Goal: Task Accomplishment & Management: Use online tool/utility

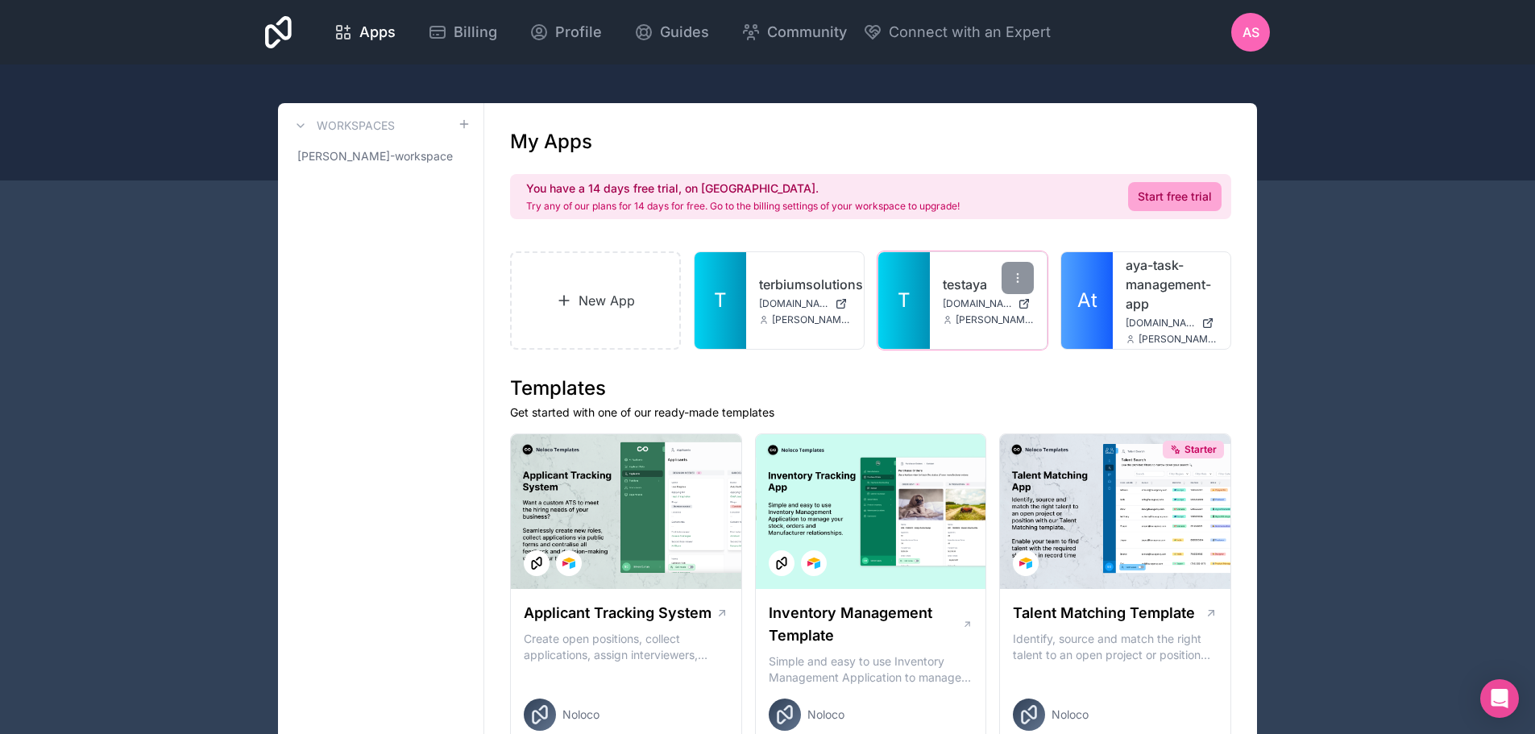
click at [941, 273] on div "testaya [DOMAIN_NAME] [DOMAIN_NAME][EMAIL_ADDRESS][DOMAIN_NAME]" at bounding box center [989, 300] width 118 height 97
click at [977, 281] on link "testaya" at bounding box center [989, 284] width 92 height 19
click at [763, 280] on link "terbiumsolutions" at bounding box center [805, 284] width 92 height 19
click at [830, 276] on icon at bounding box center [834, 278] width 13 height 13
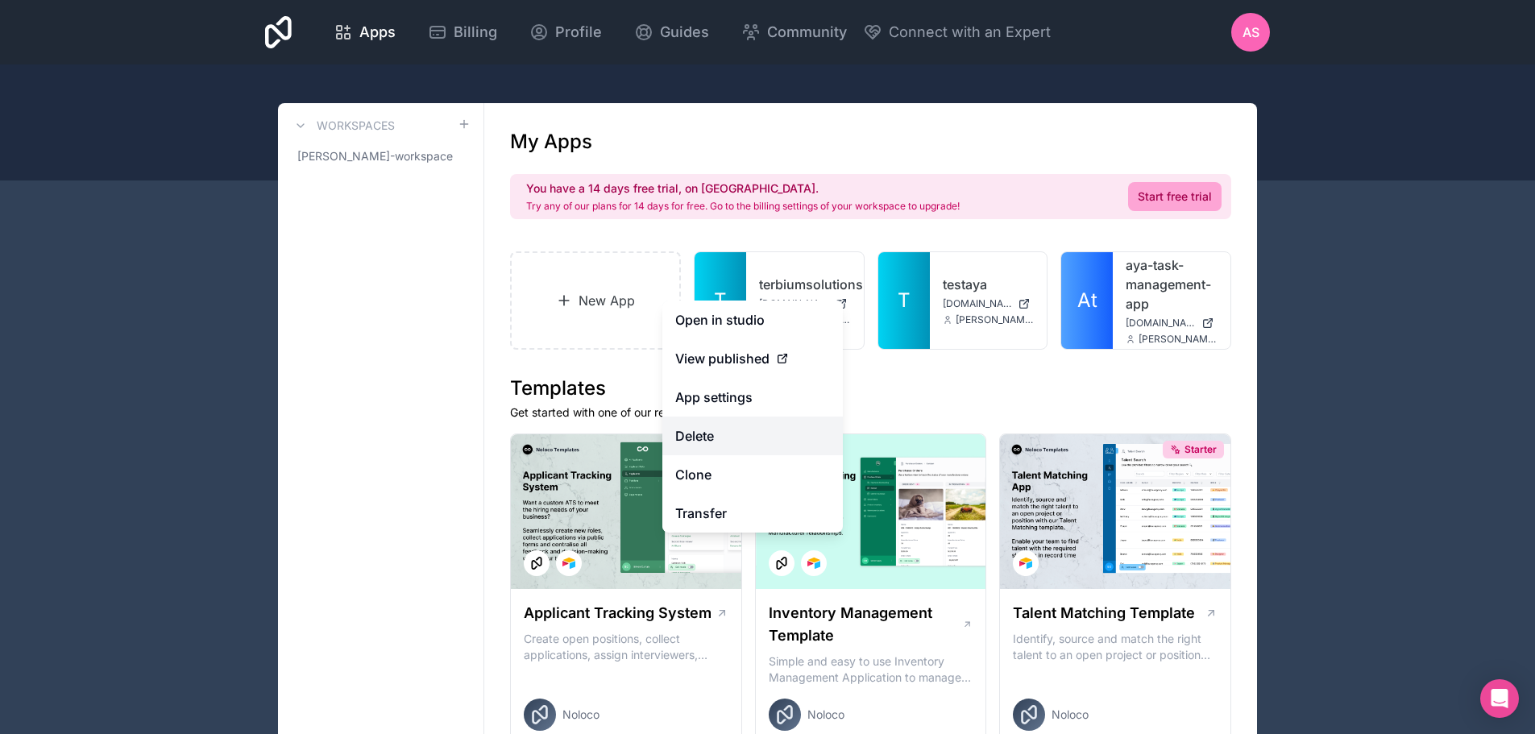
click at [734, 446] on button "Delete" at bounding box center [752, 436] width 180 height 39
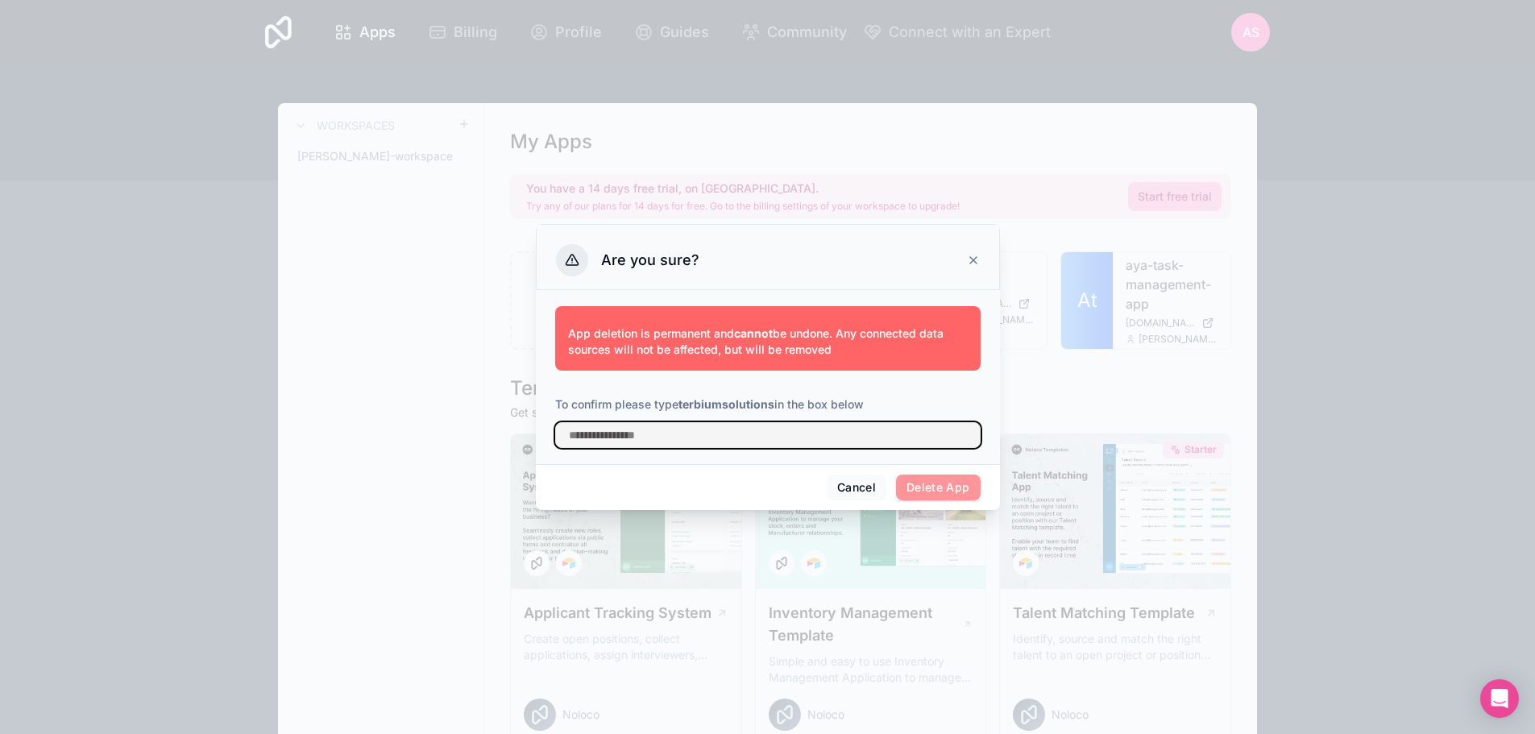
click at [809, 442] on input "text" at bounding box center [767, 435] width 425 height 26
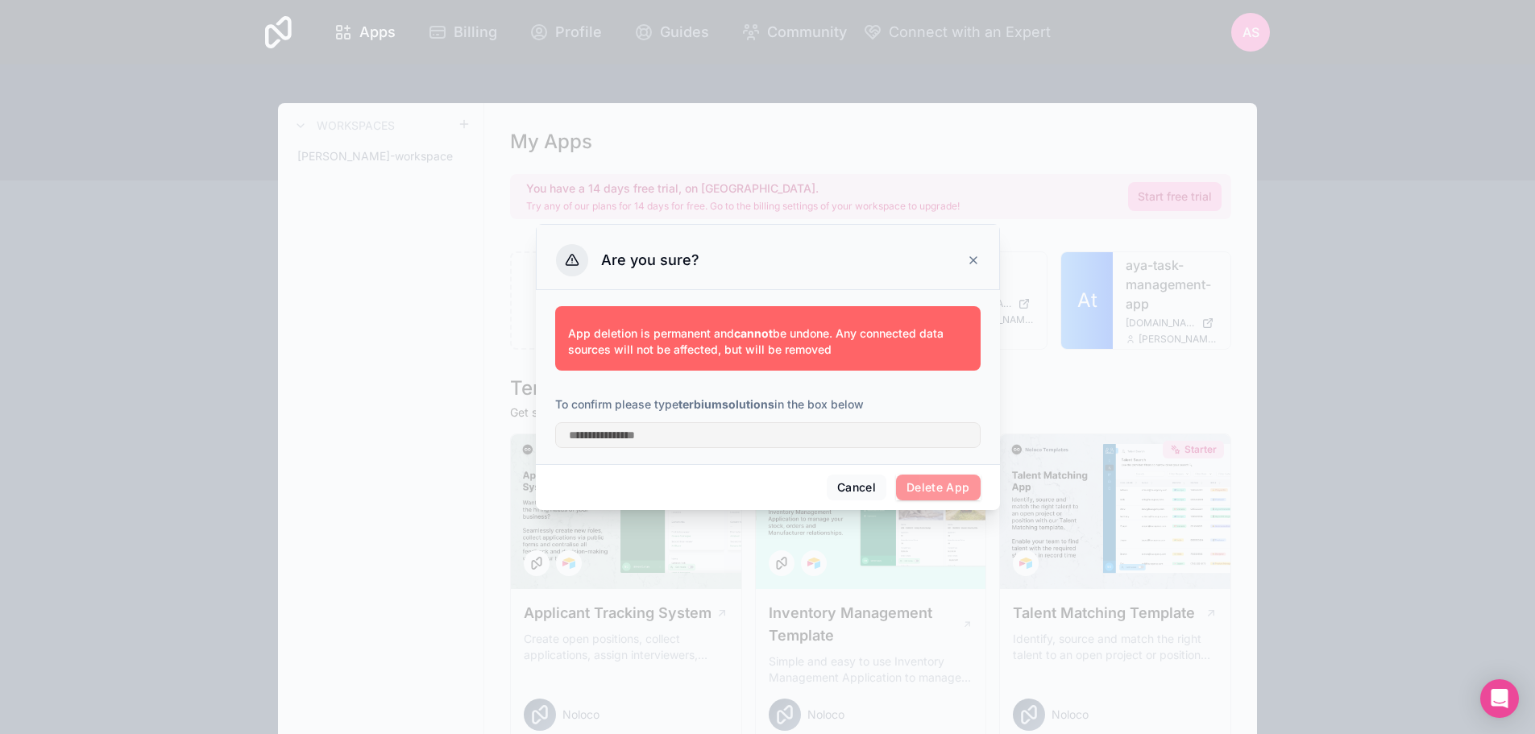
click at [707, 402] on strong "terbiumsolutions" at bounding box center [726, 404] width 96 height 14
drag, startPoint x: 707, startPoint y: 402, endPoint x: 753, endPoint y: 436, distance: 57.0
click at [753, 436] on div "App deletion is permanent and cannot be undone. Any connected data sources will…" at bounding box center [767, 374] width 425 height 148
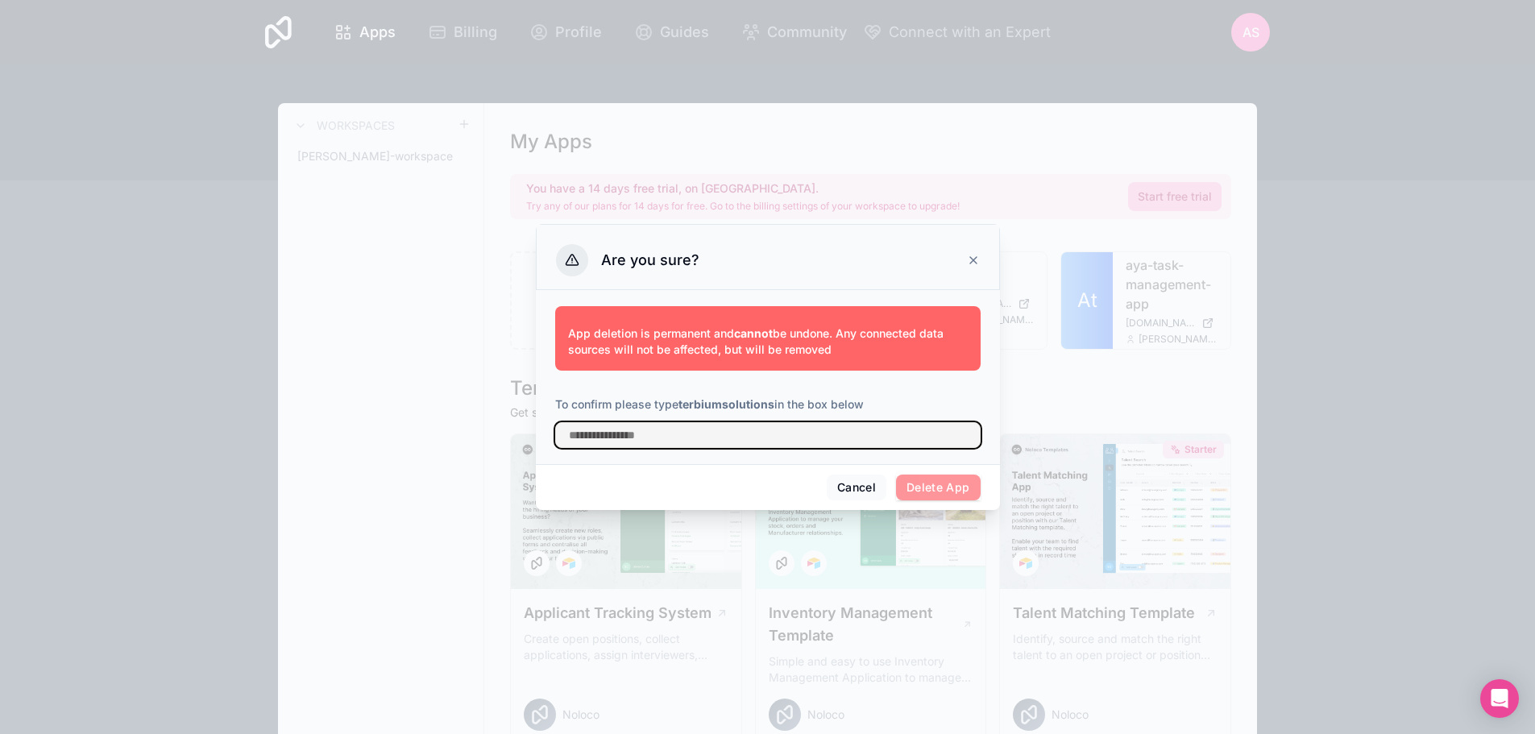
click at [753, 436] on input "text" at bounding box center [767, 435] width 425 height 26
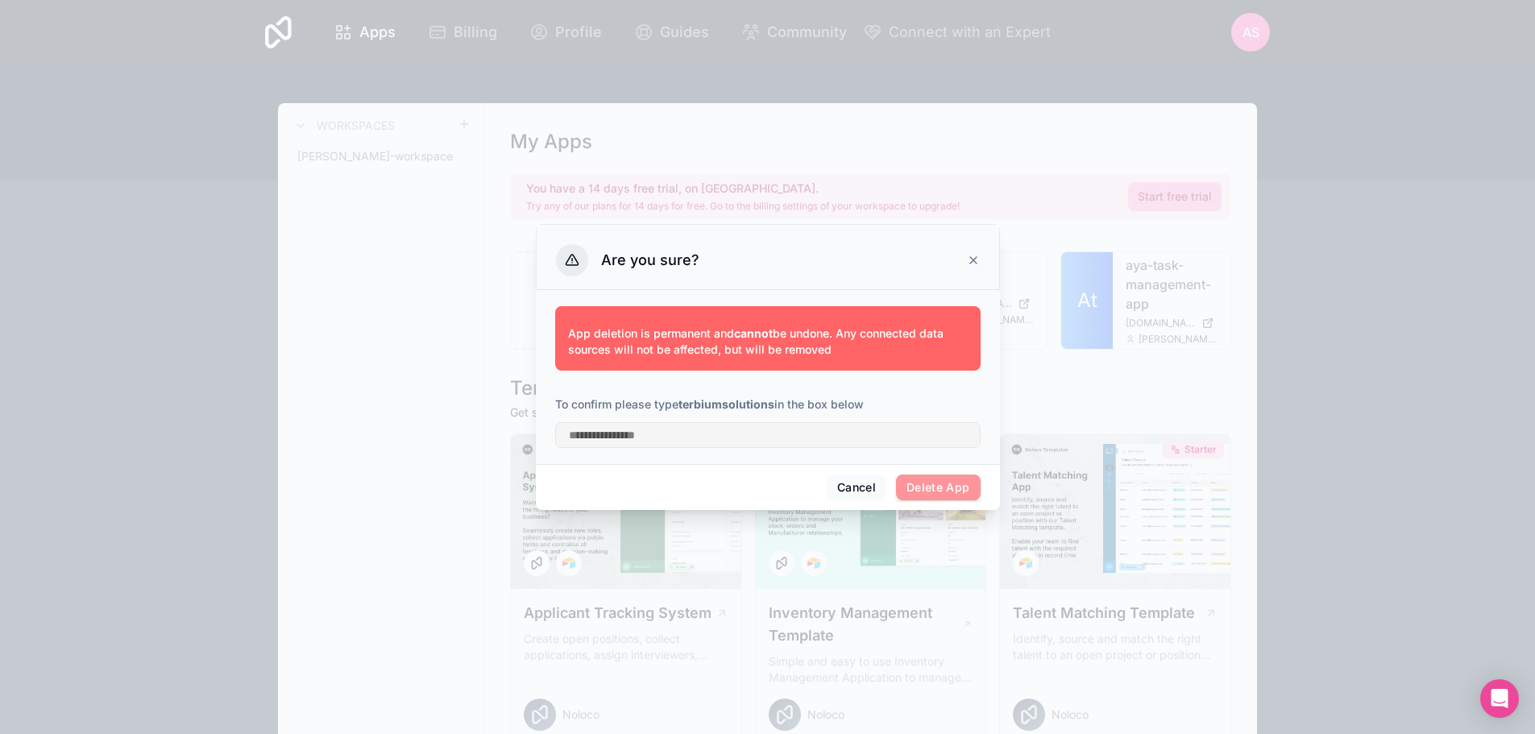
click at [730, 409] on strong "terbiumsolutions" at bounding box center [726, 404] width 96 height 14
copy p "terbiumsolutions"
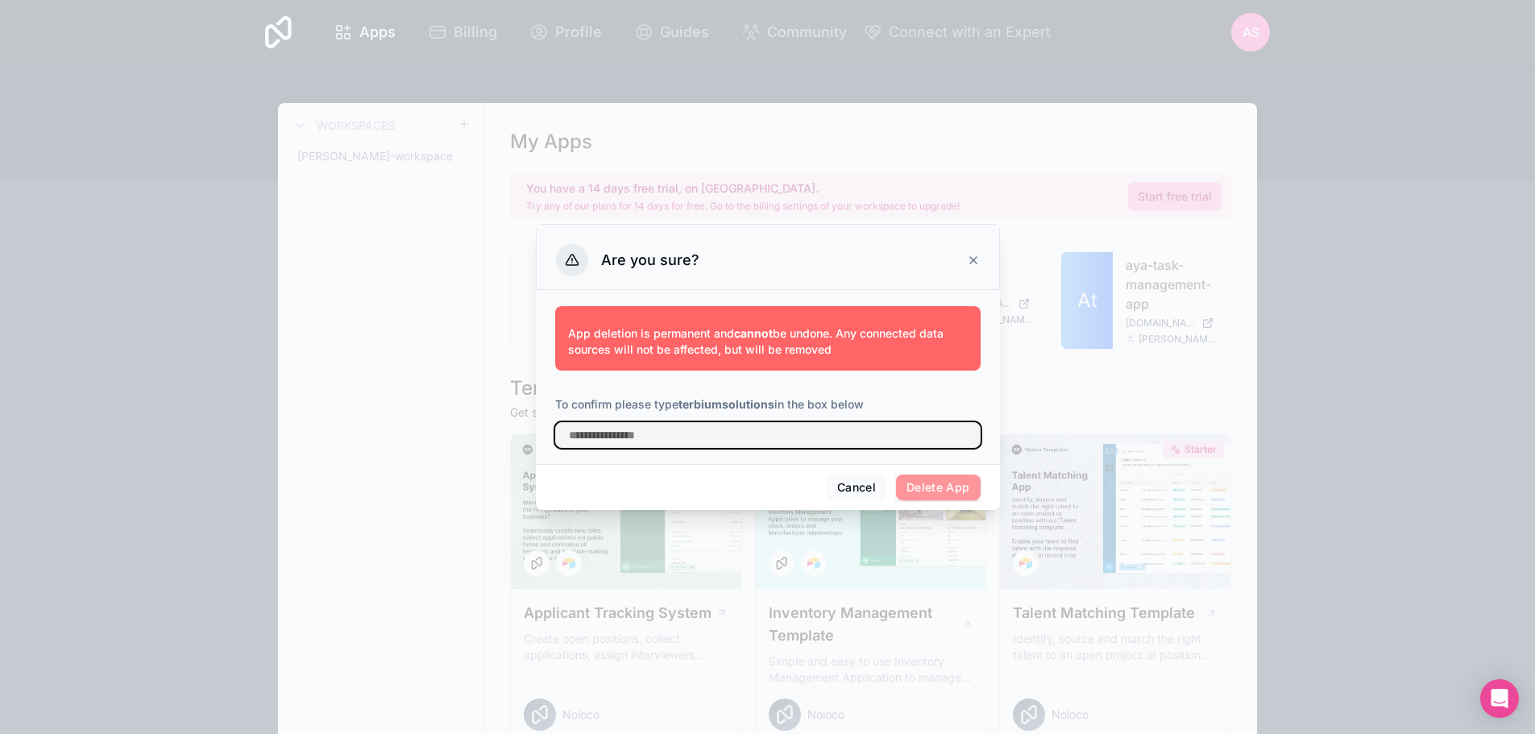
click at [761, 430] on input "text" at bounding box center [767, 435] width 425 height 26
paste input "**********"
type input "**********"
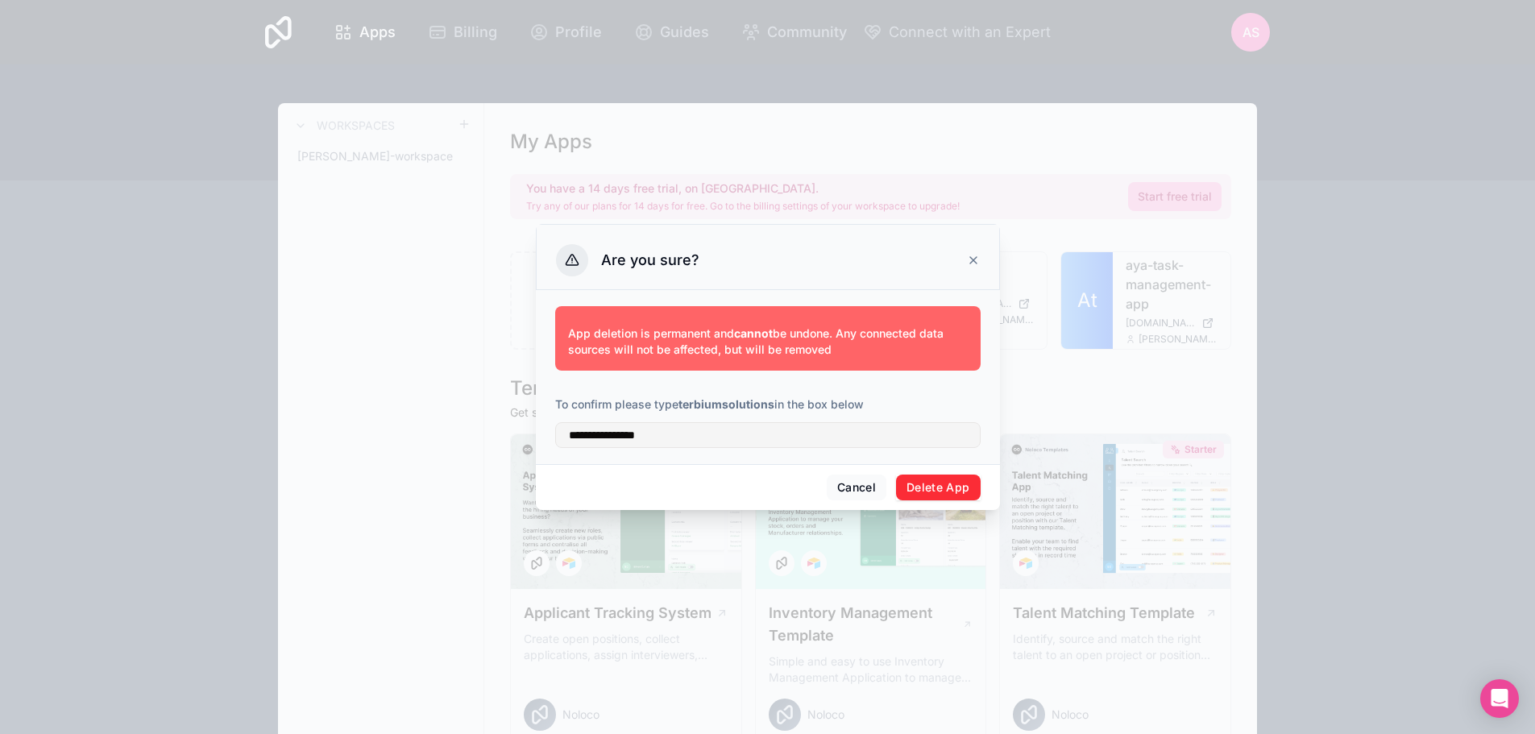
click at [923, 479] on button "Delete App" at bounding box center [938, 488] width 85 height 26
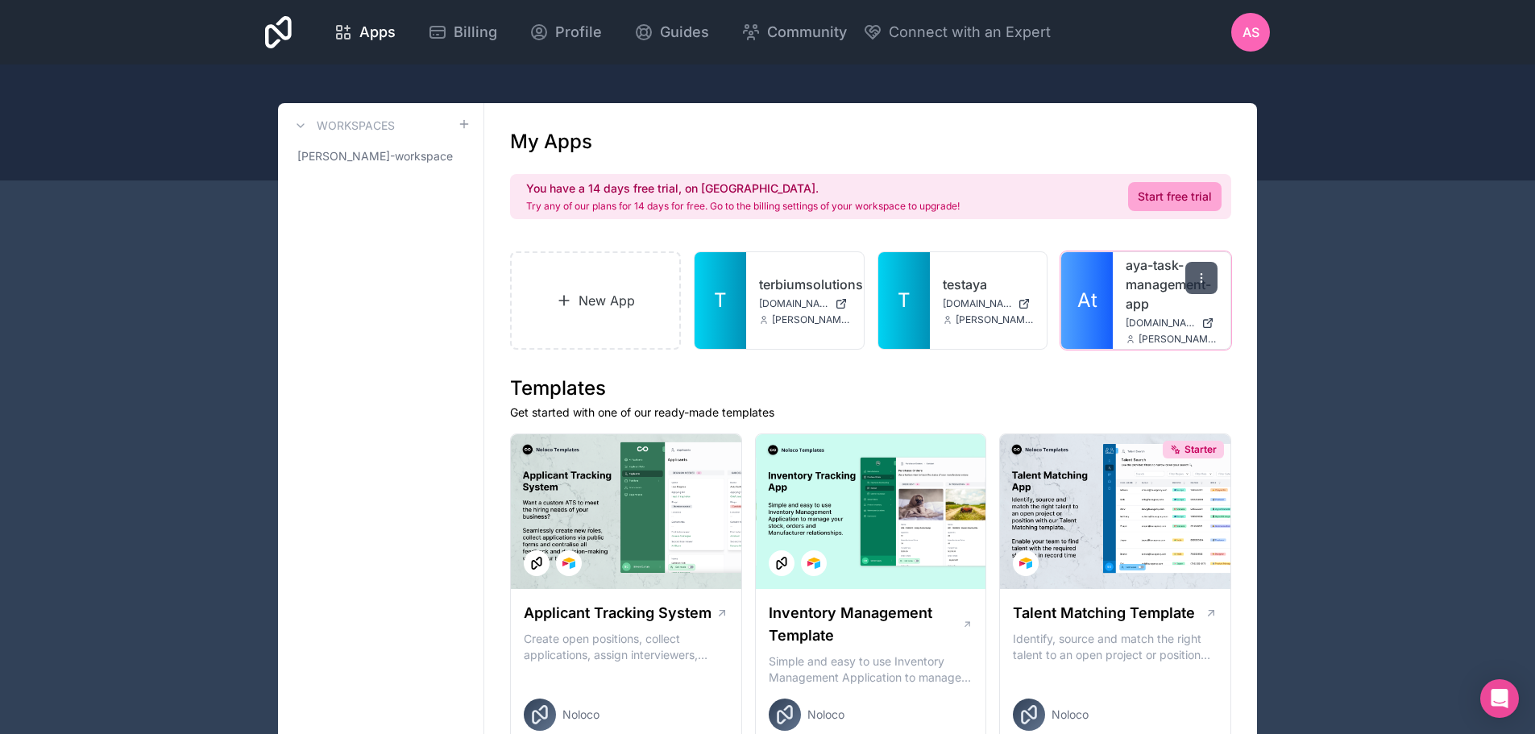
click at [1014, 274] on div "New App T terbiumsolutions terbiumsolutions.noloco.co aya.shaheen@terbiumsoluti…" at bounding box center [870, 300] width 721 height 98
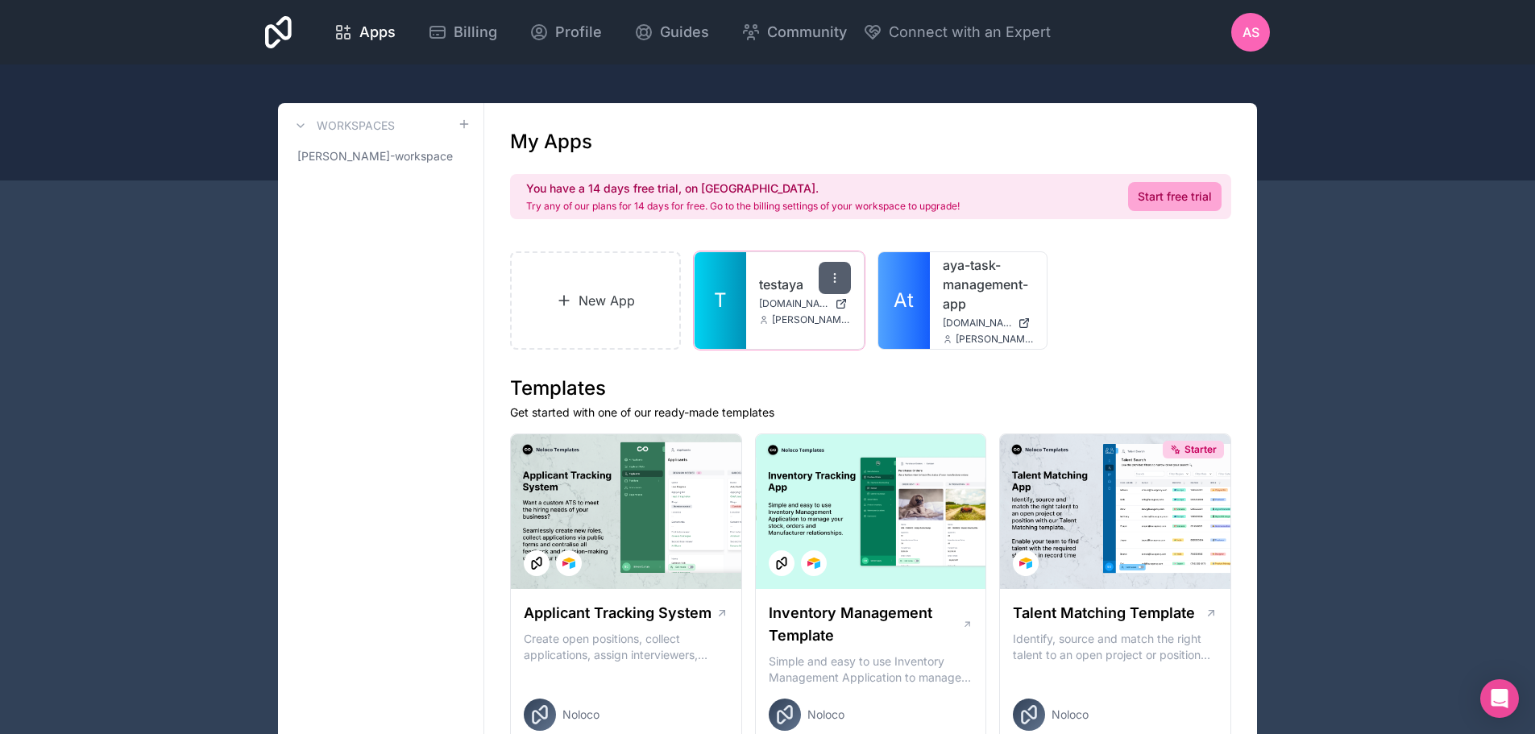
click at [841, 276] on div at bounding box center [835, 278] width 32 height 32
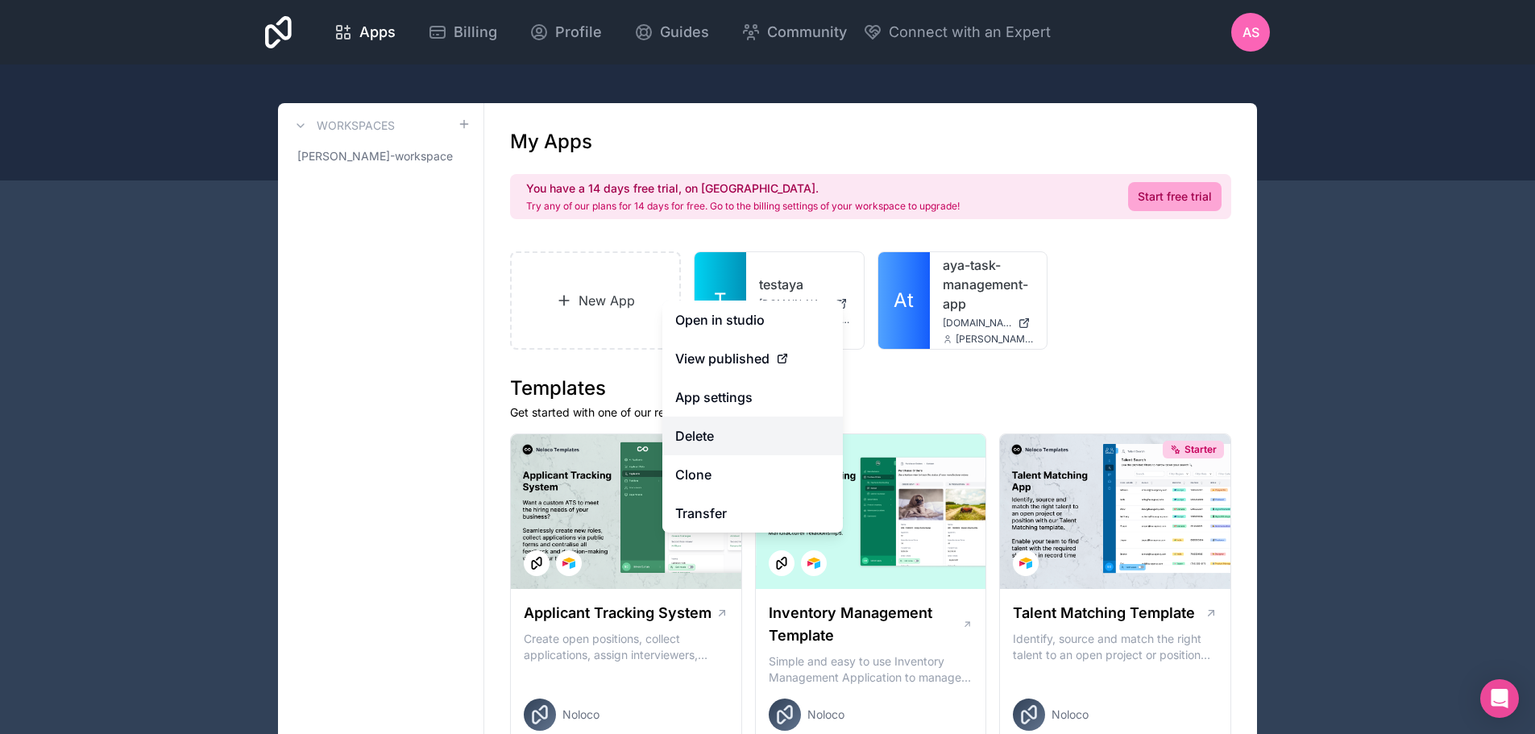
click at [775, 435] on button "Delete" at bounding box center [752, 436] width 180 height 39
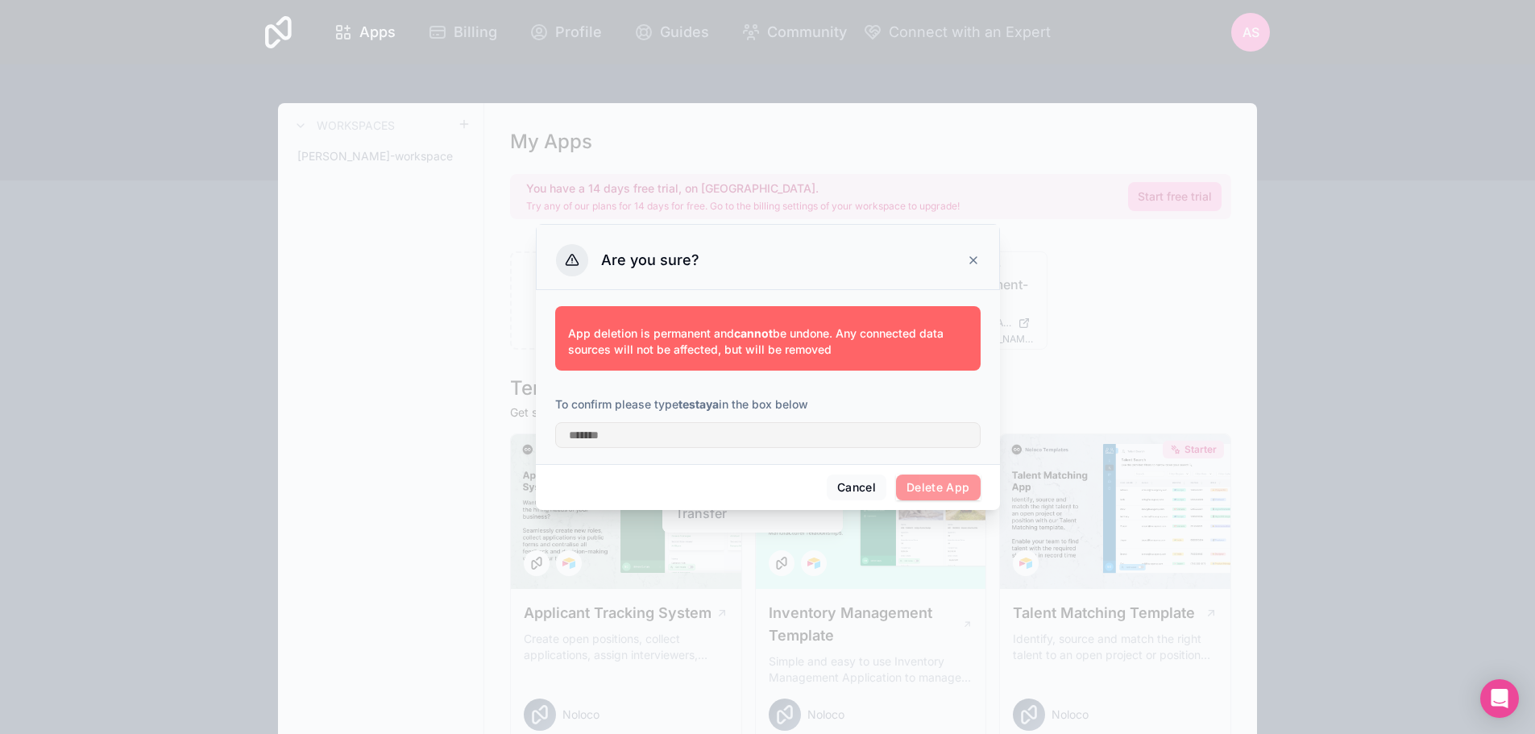
click at [683, 404] on strong "testaya" at bounding box center [698, 404] width 40 height 14
copy p "testaya"
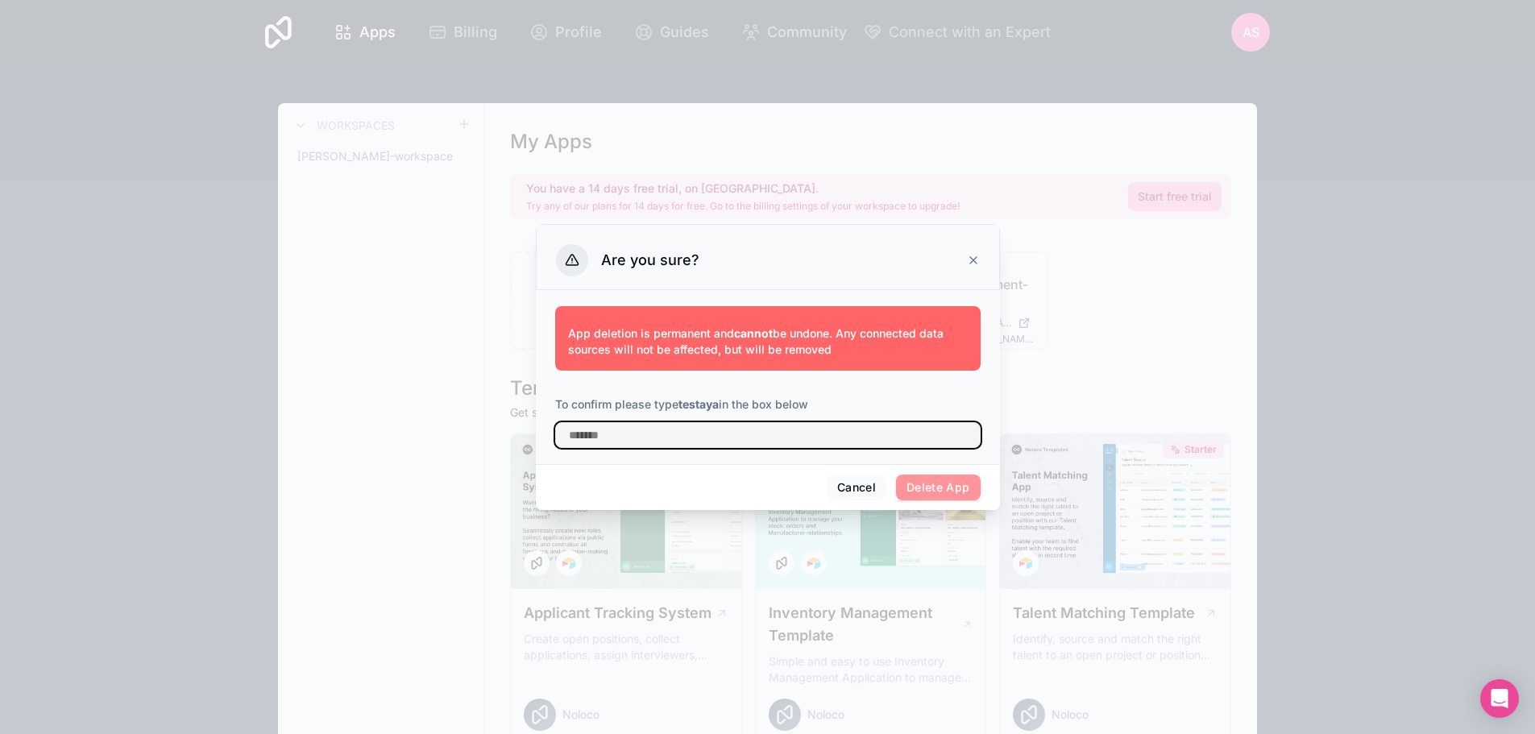
click at [600, 434] on input "text" at bounding box center [767, 435] width 425 height 26
paste input "*******"
type input "*******"
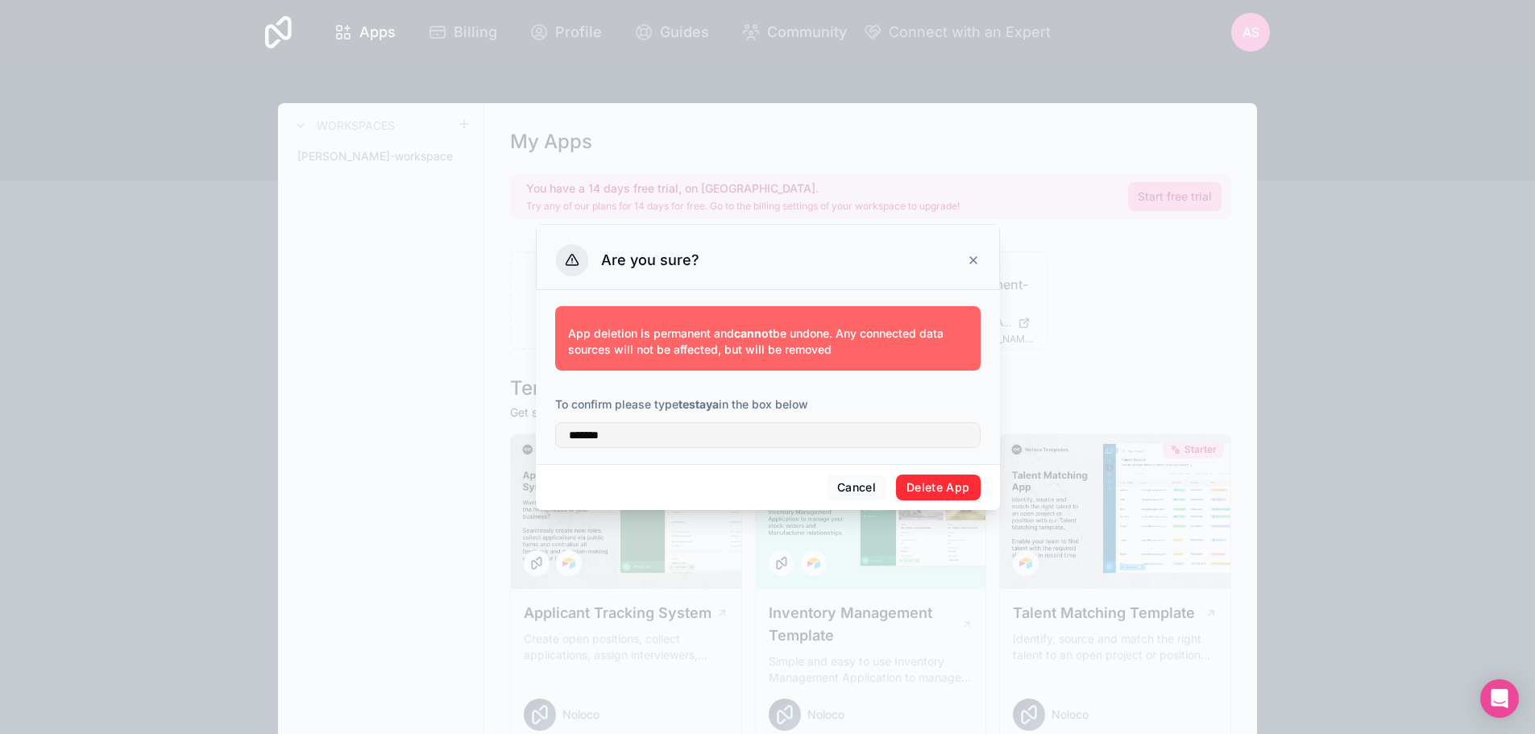
click at [928, 479] on button "Delete App" at bounding box center [938, 488] width 85 height 26
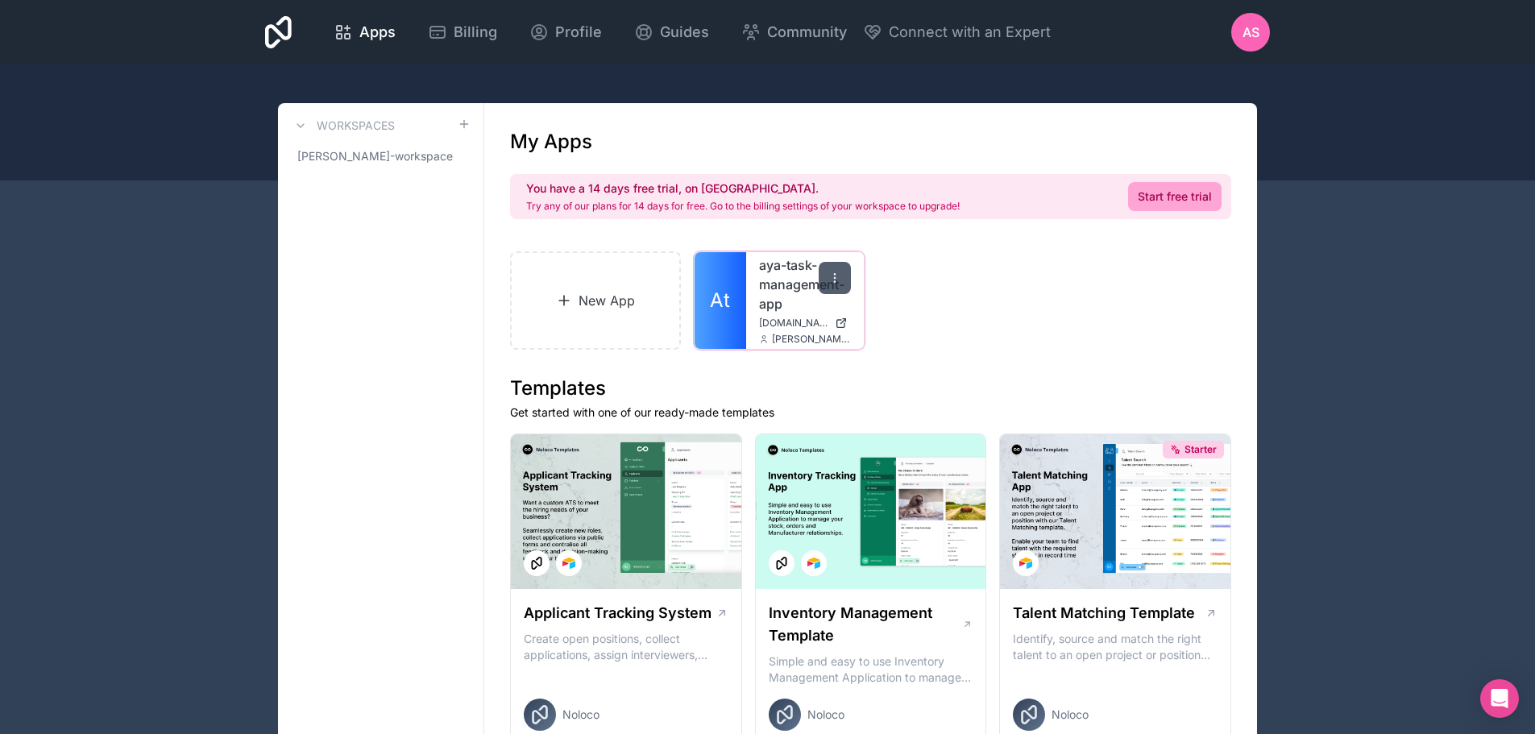
click at [832, 275] on icon at bounding box center [834, 278] width 13 height 13
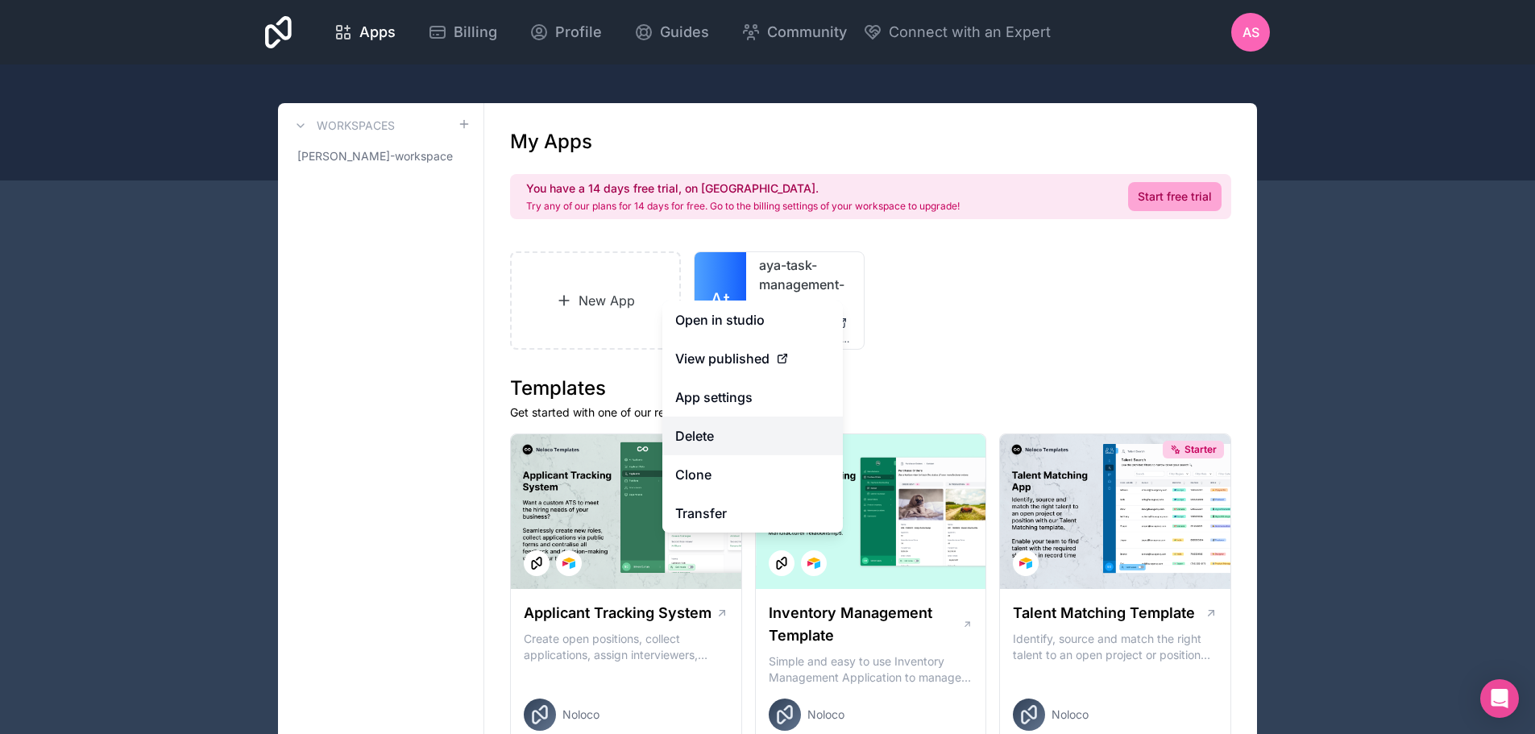
click at [720, 430] on button "Delete" at bounding box center [752, 436] width 180 height 39
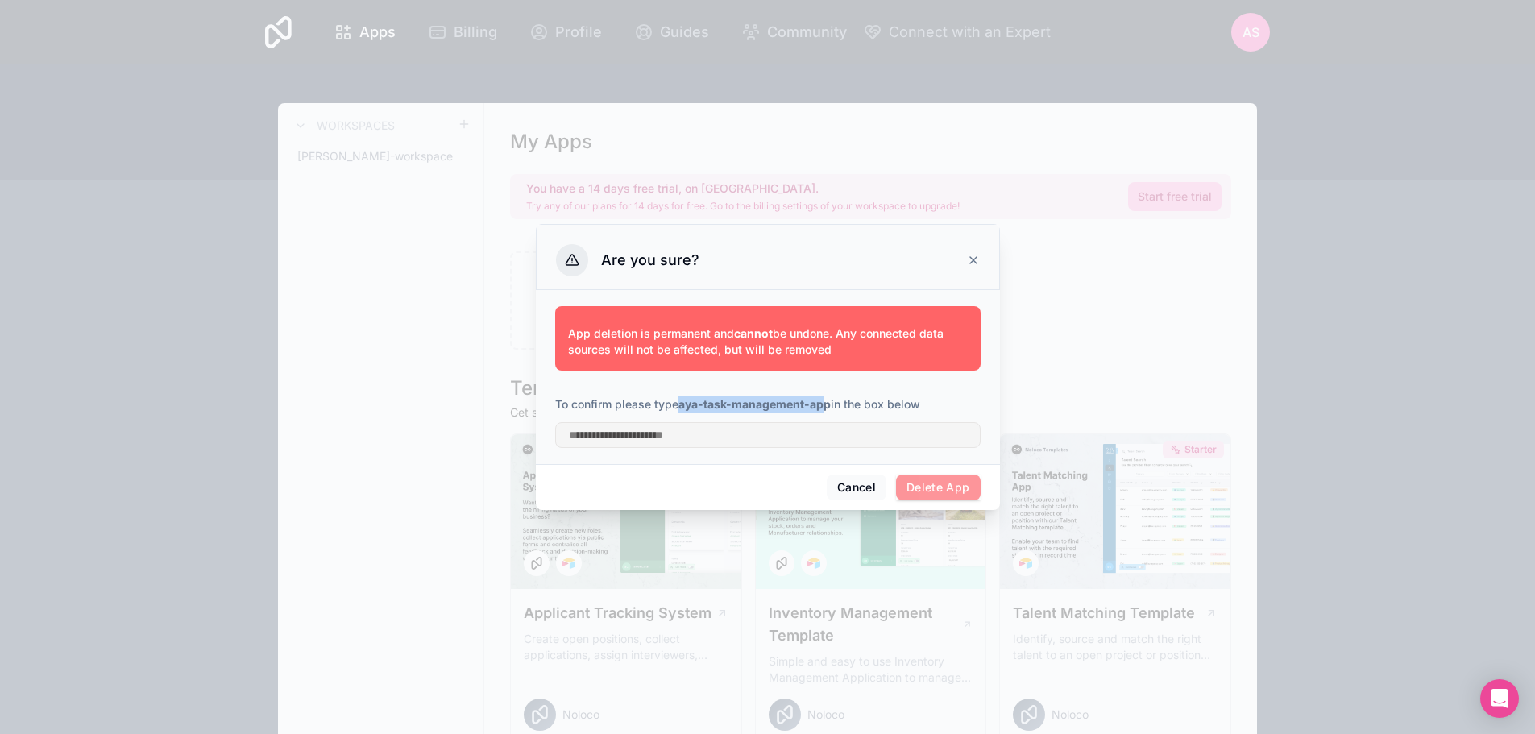
drag, startPoint x: 677, startPoint y: 403, endPoint x: 826, endPoint y: 400, distance: 149.1
click at [826, 400] on p "To confirm please type aya-task-management-app in the box below" at bounding box center [767, 404] width 425 height 16
copy p "aya-task-management-app"
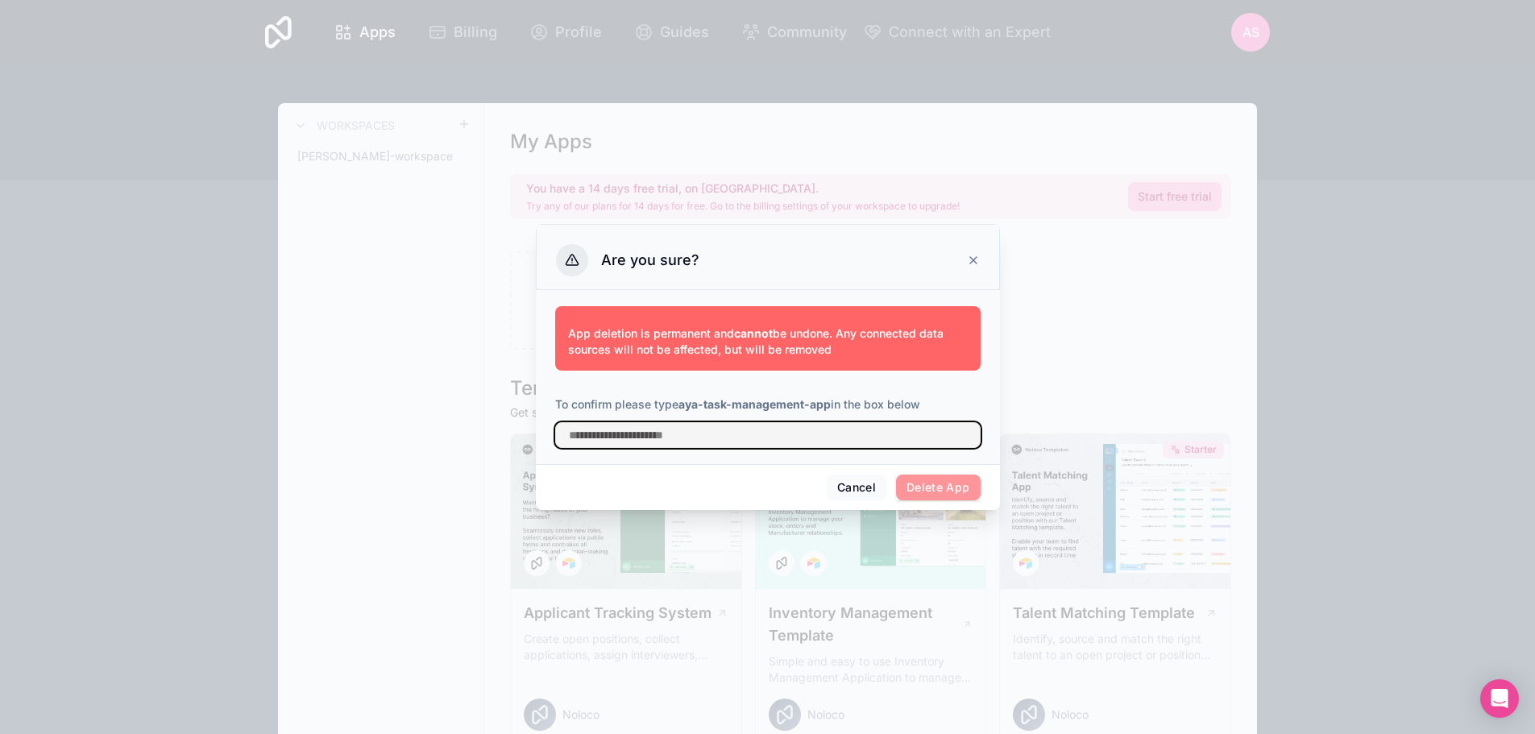
click at [785, 434] on input "text" at bounding box center [767, 435] width 425 height 26
paste input "**********"
type input "**********"
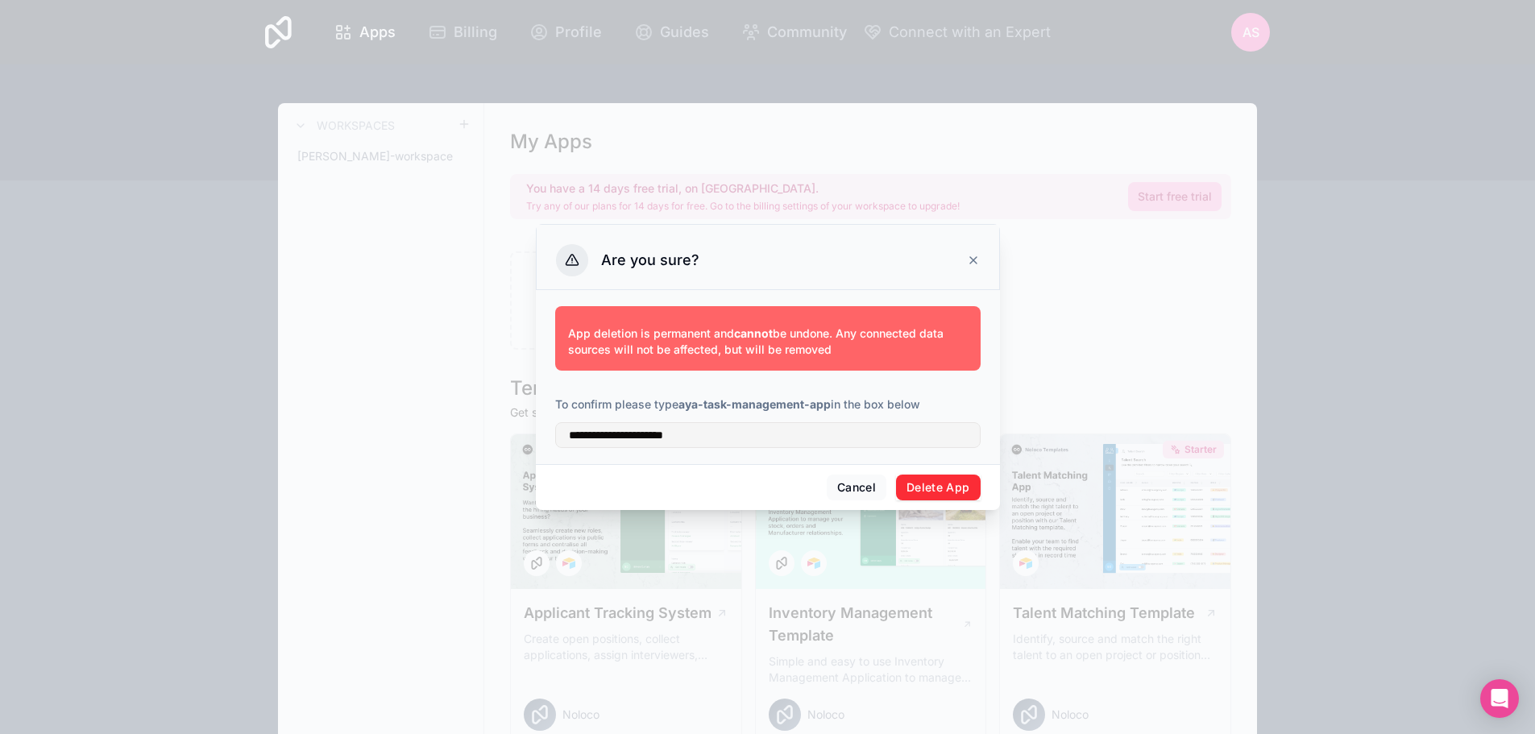
click at [933, 487] on button "Delete App" at bounding box center [938, 488] width 85 height 26
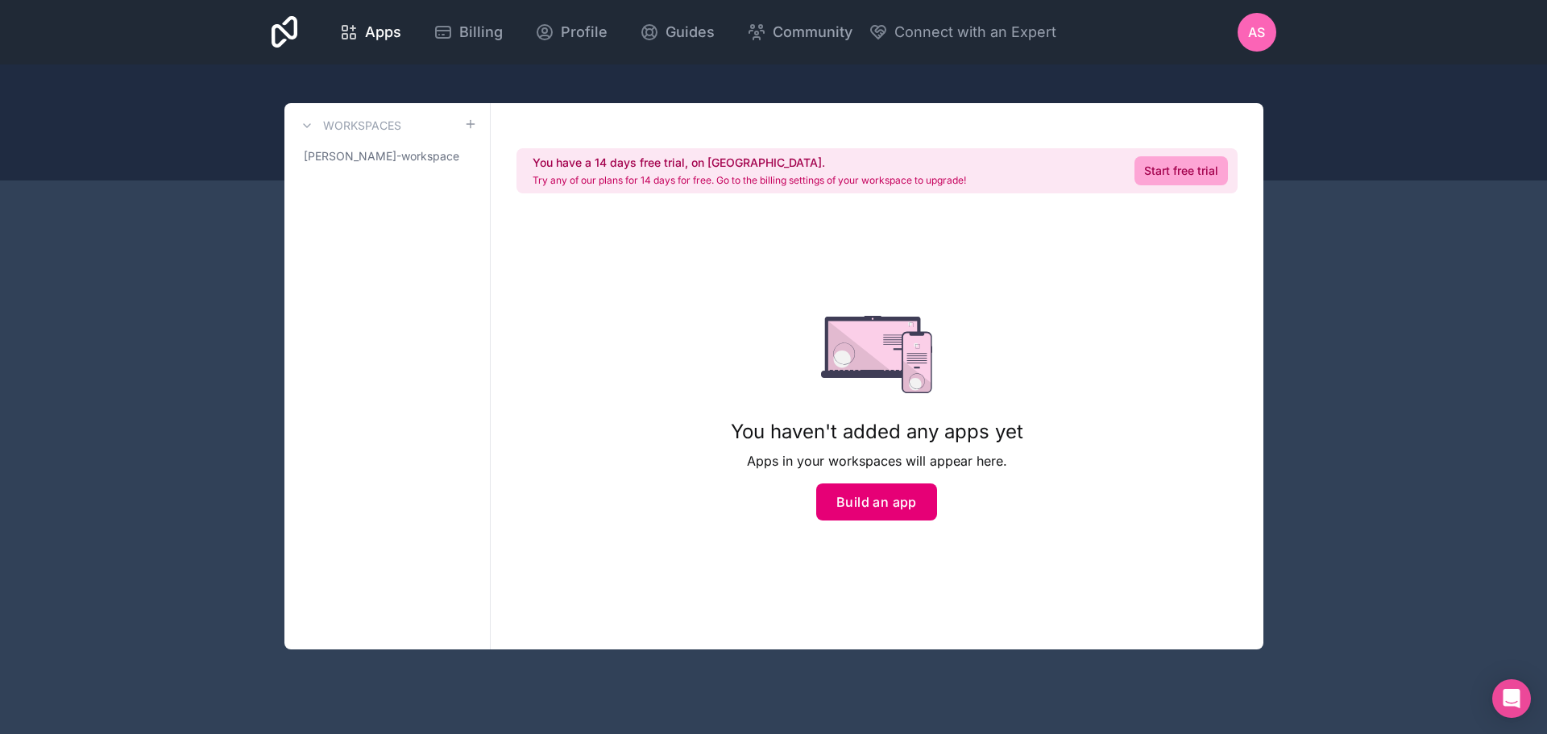
click at [907, 493] on button "Build an app" at bounding box center [876, 501] width 121 height 37
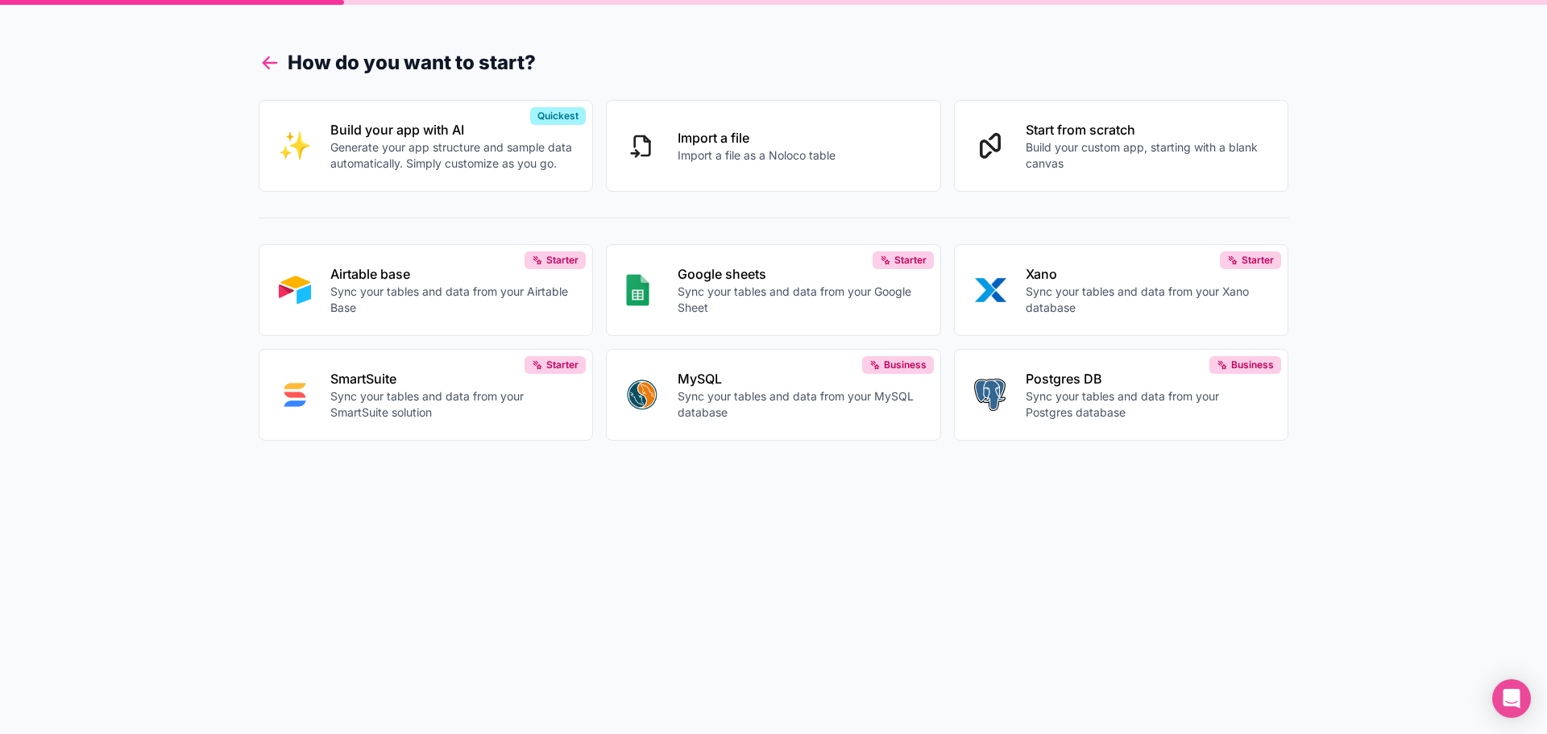
click at [259, 62] on icon at bounding box center [270, 63] width 23 height 23
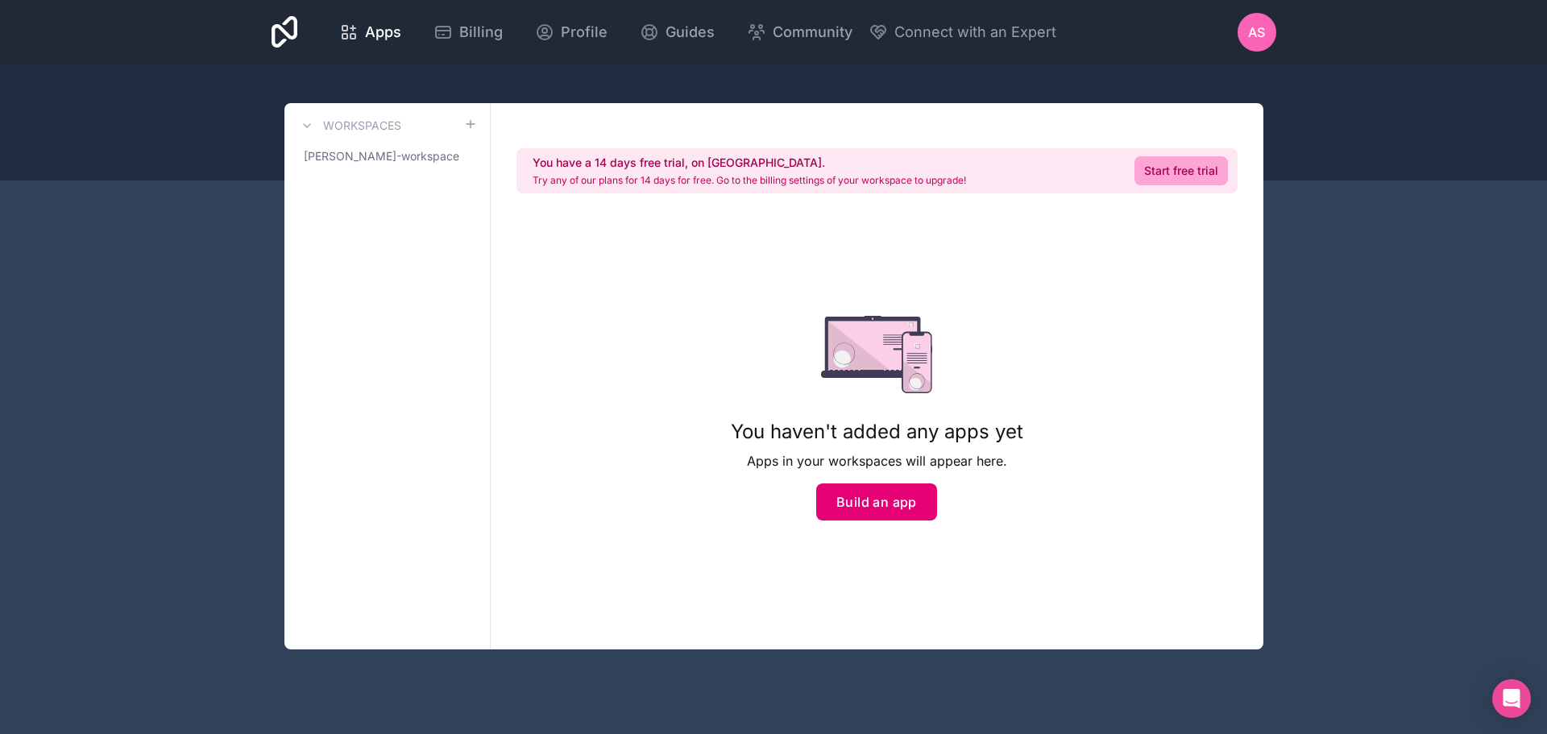
click at [899, 492] on button "Build an app" at bounding box center [876, 501] width 121 height 37
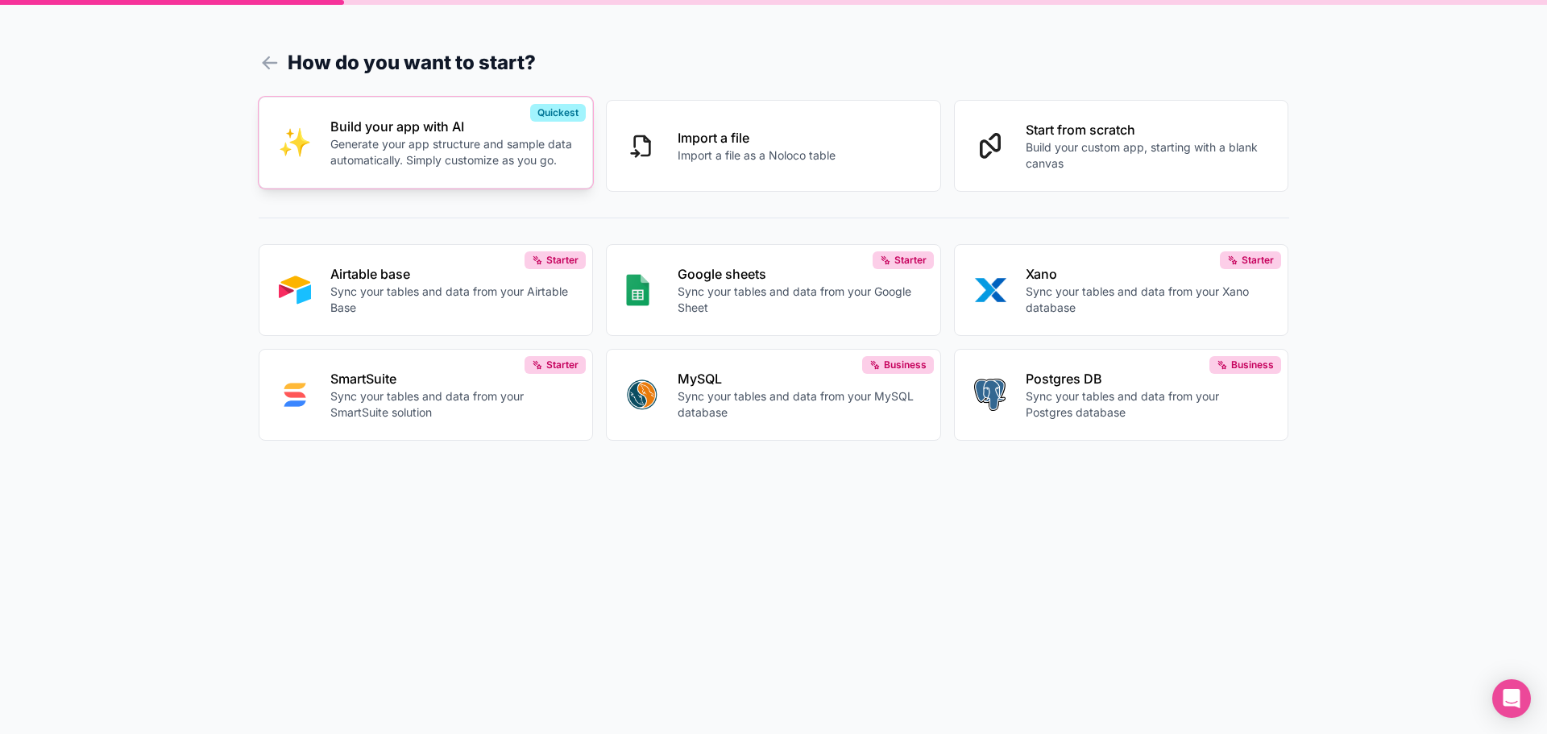
click at [528, 176] on button "Build your app with AI Generate your app structure and sample data automaticall…" at bounding box center [426, 143] width 335 height 92
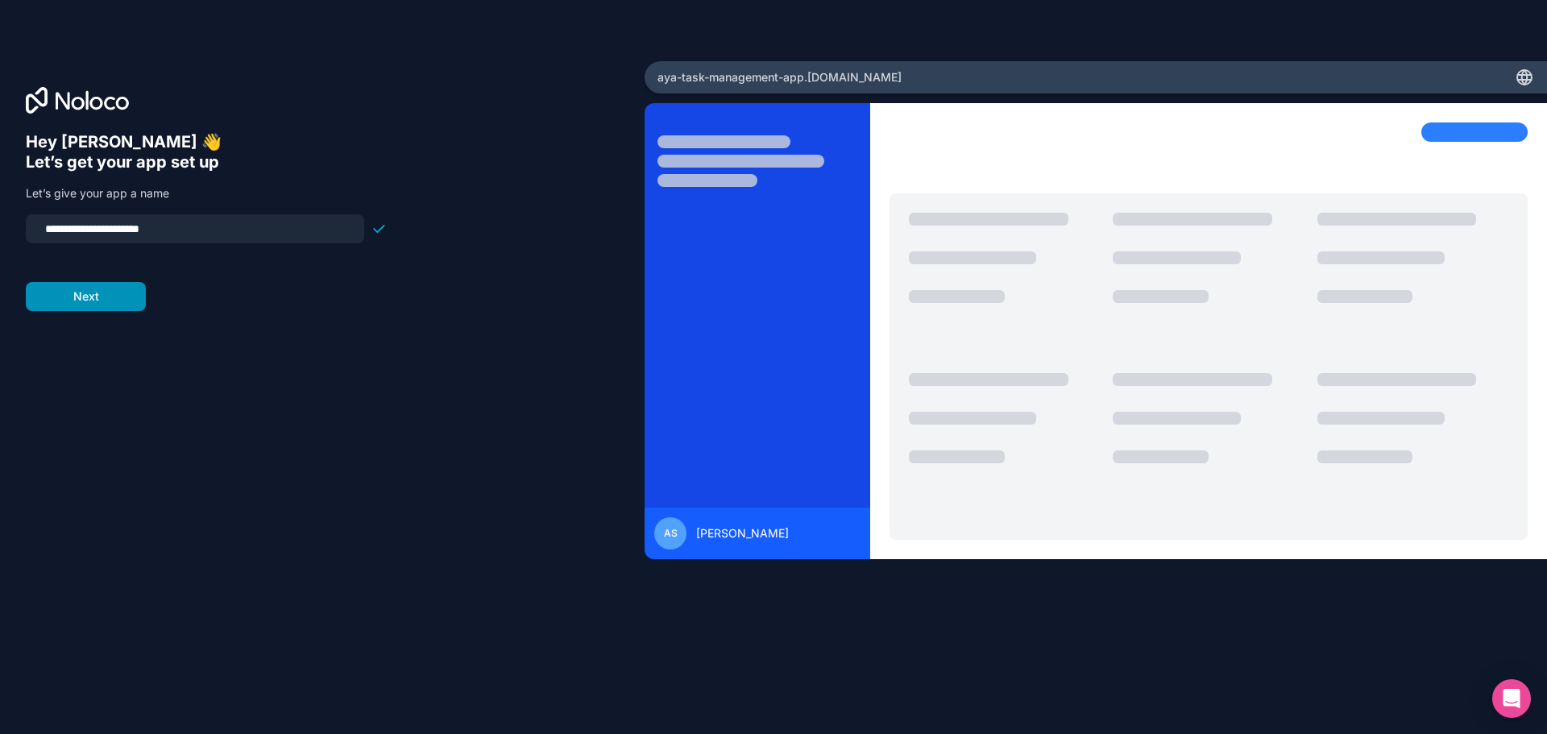
type input "**********"
click at [115, 292] on button "Next" at bounding box center [86, 296] width 120 height 29
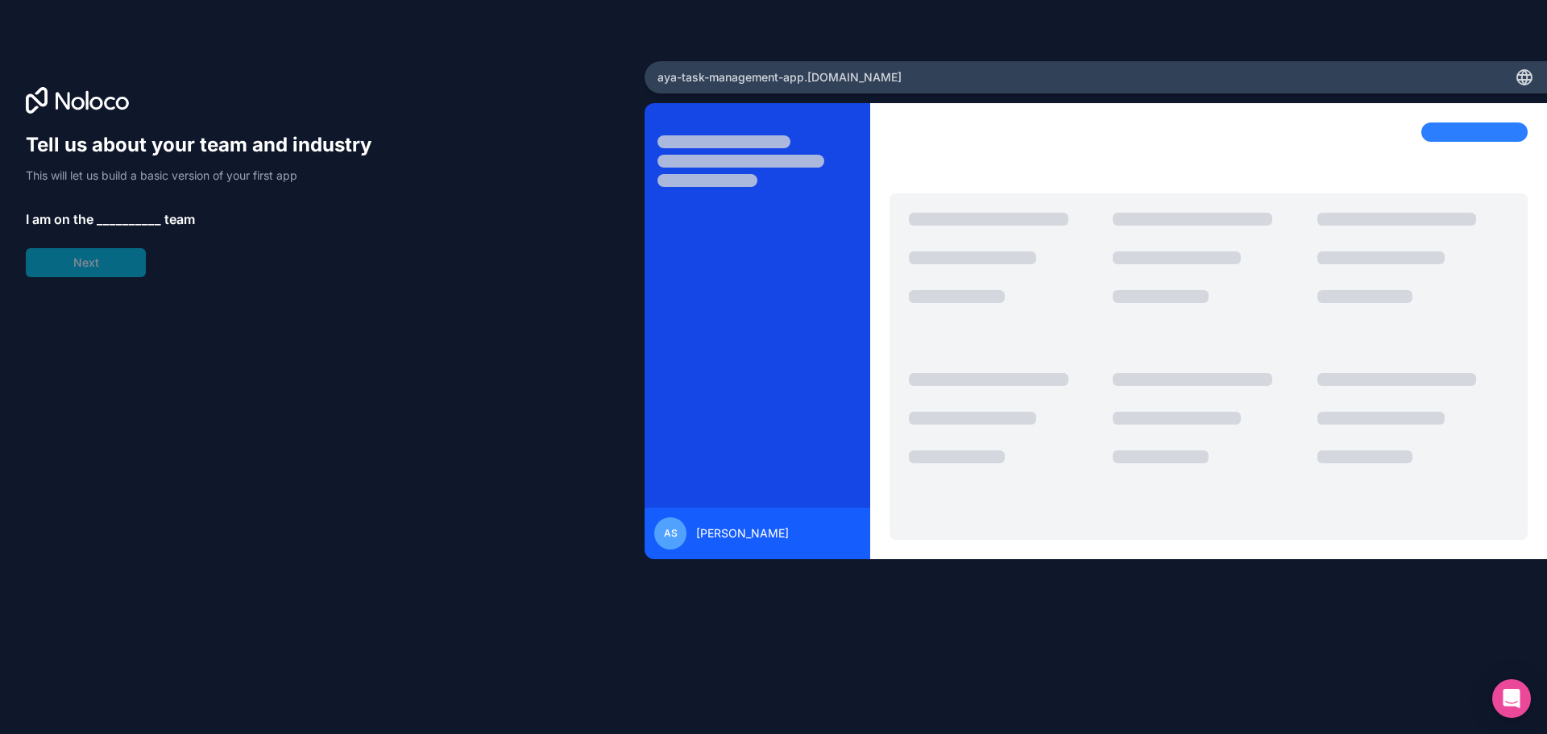
click at [135, 218] on span "__________" at bounding box center [129, 218] width 64 height 19
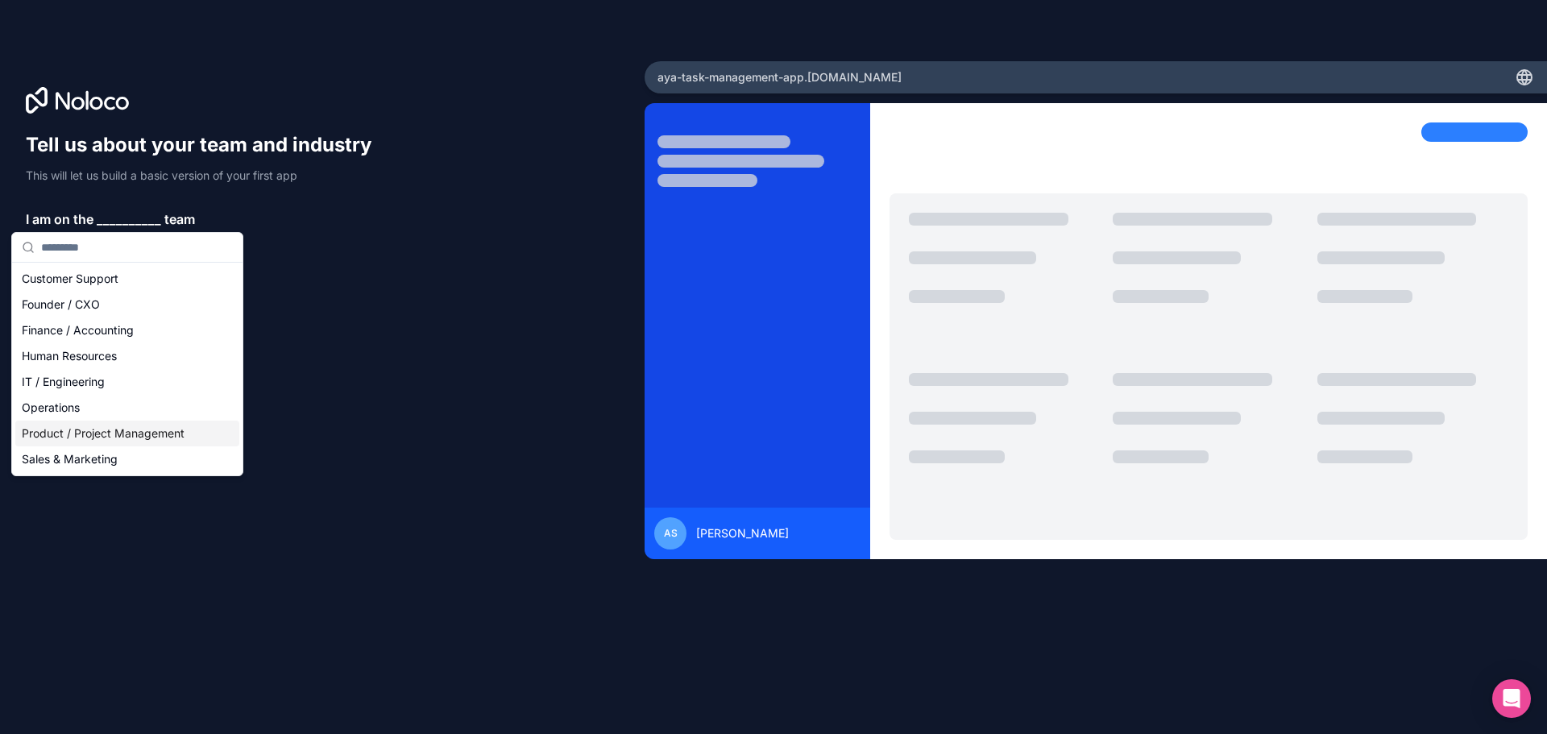
click at [94, 434] on div "Product / Project Management" at bounding box center [127, 434] width 224 height 26
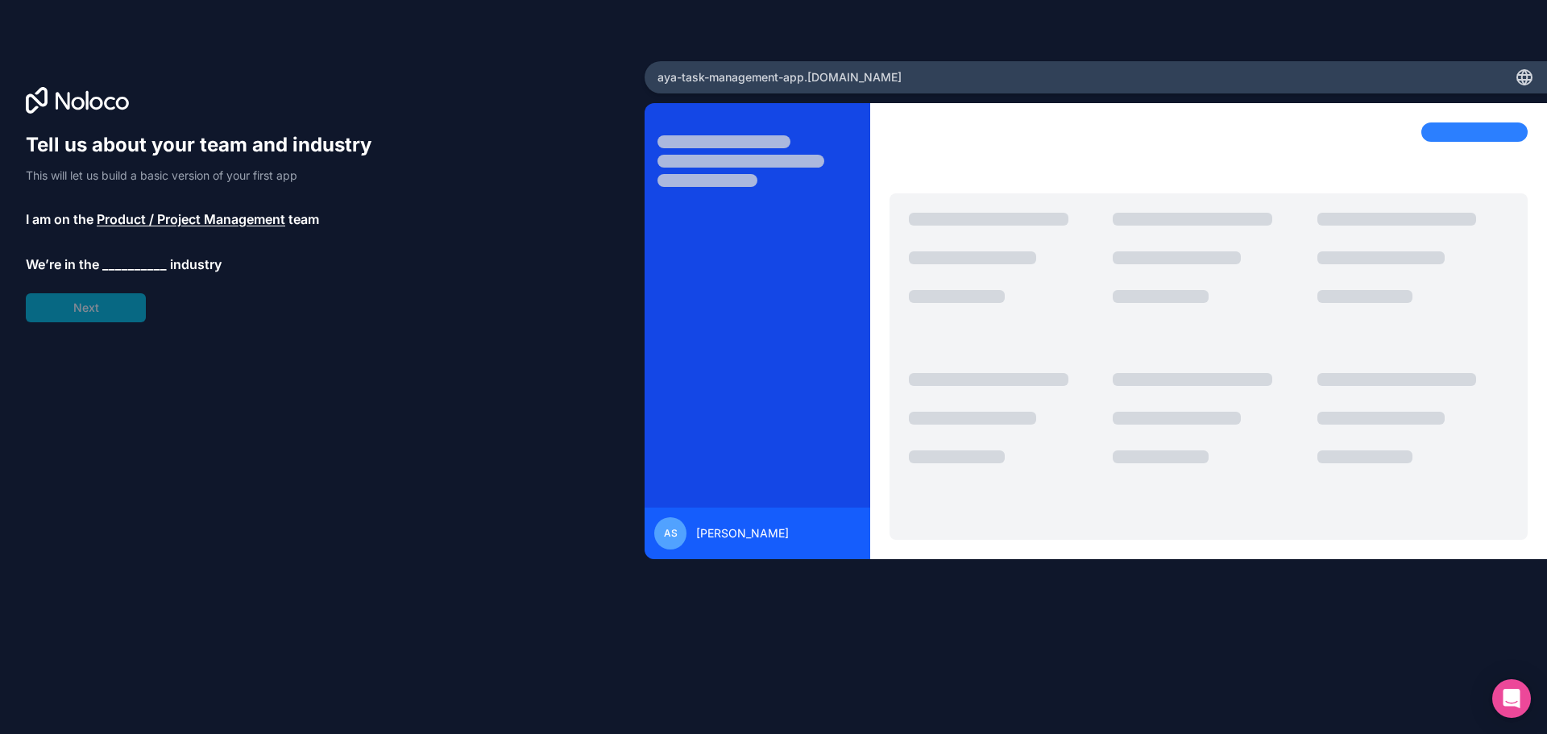
click at [131, 256] on span "__________" at bounding box center [134, 264] width 64 height 19
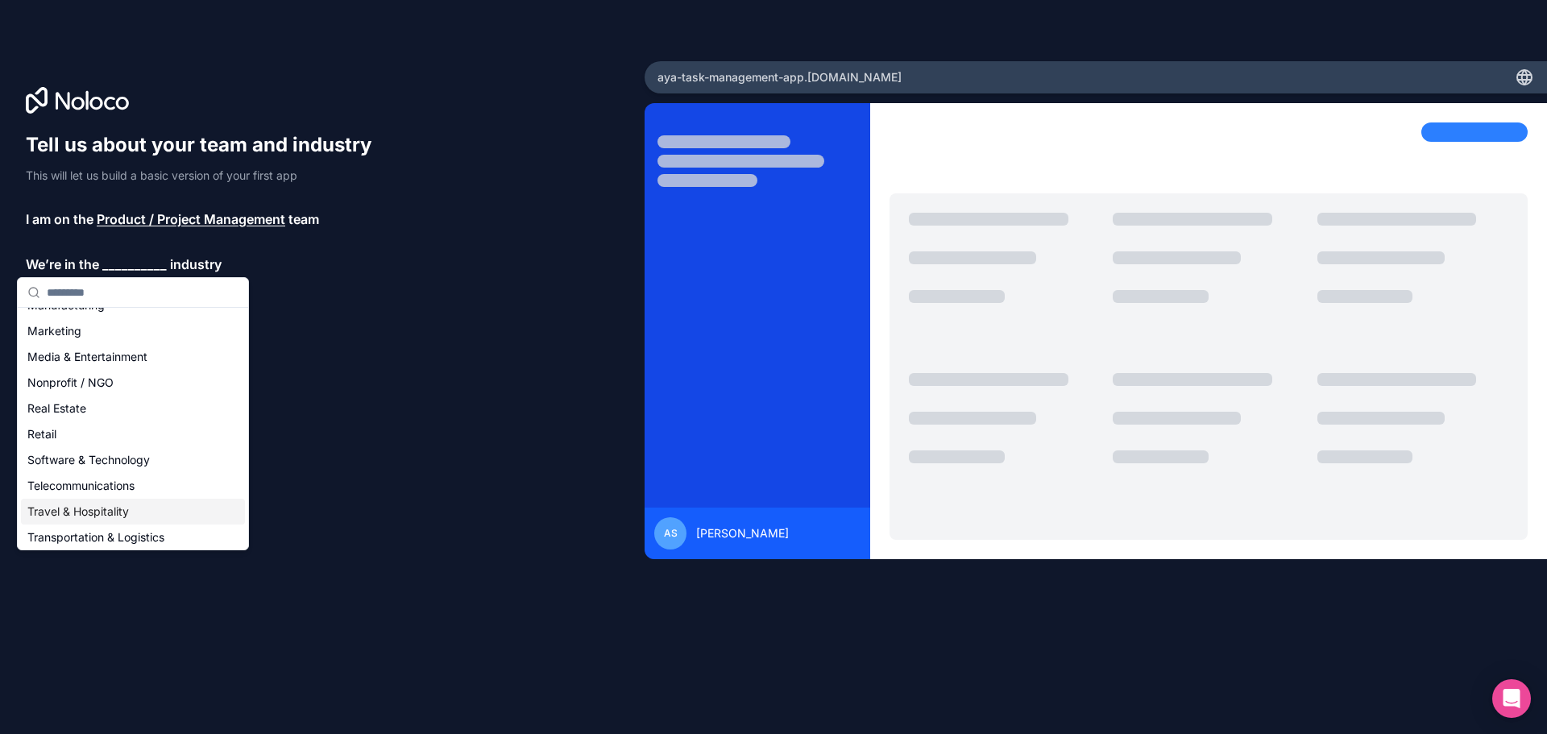
scroll to position [265, 0]
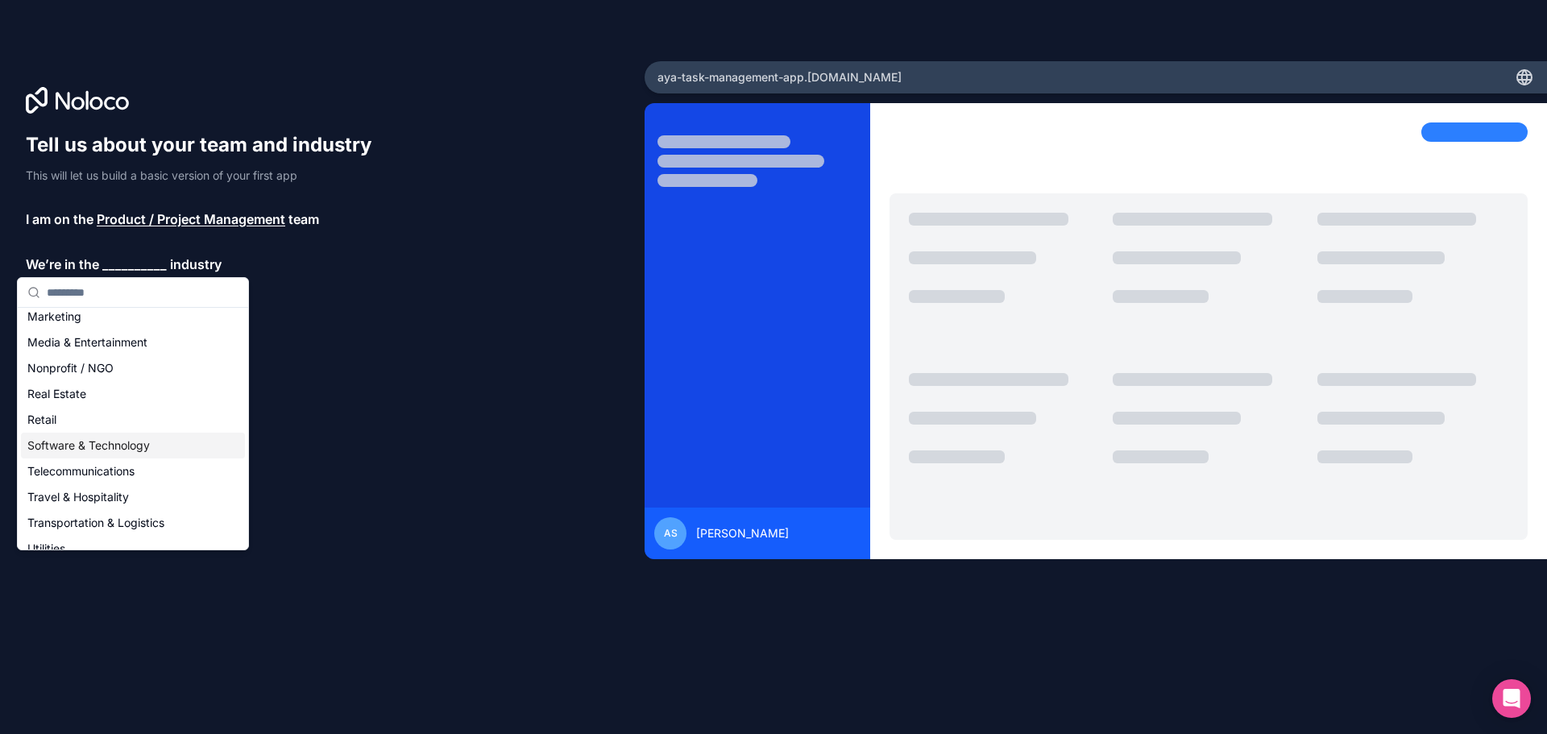
click at [106, 452] on div "Software & Technology" at bounding box center [133, 446] width 224 height 26
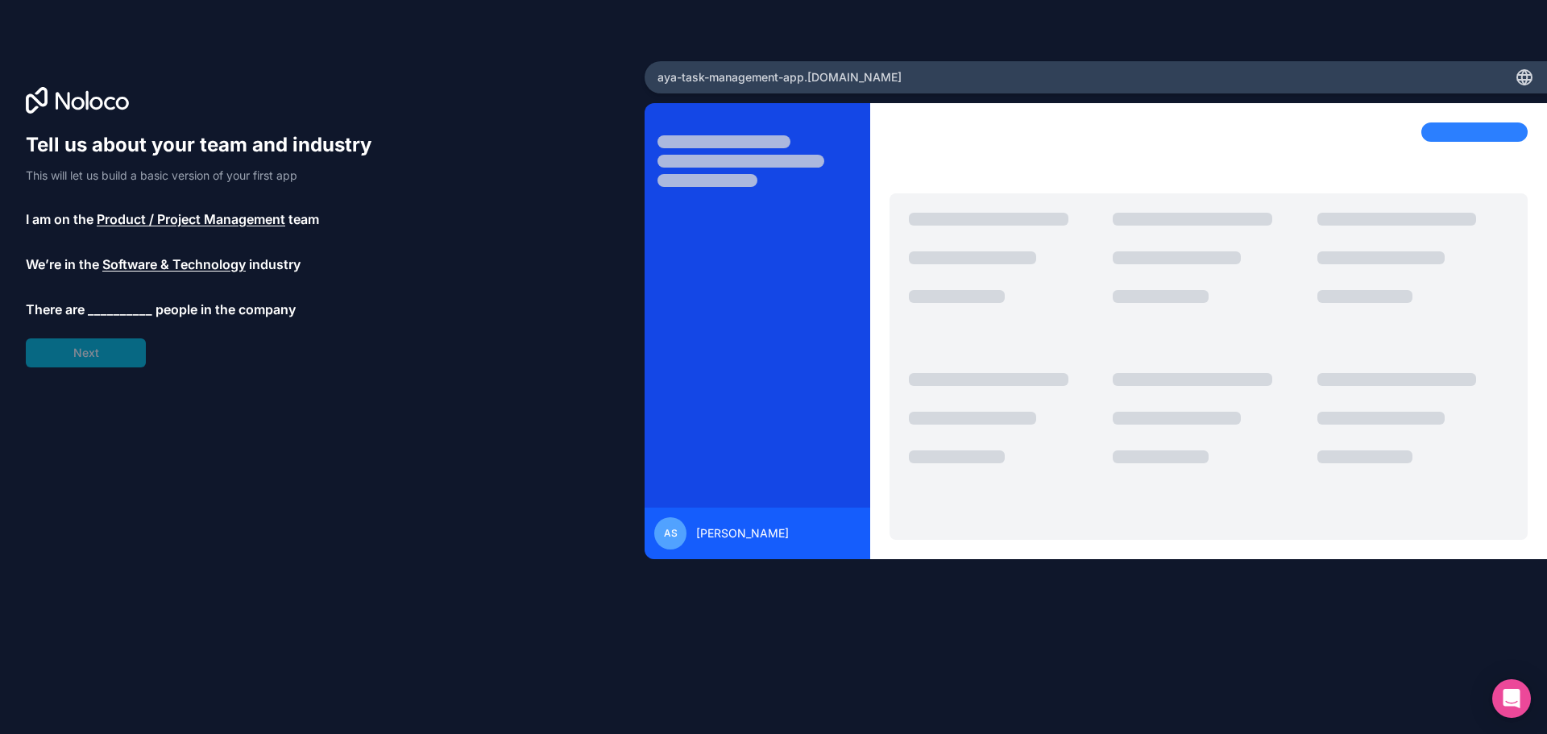
click at [127, 305] on span "__________" at bounding box center [120, 309] width 64 height 19
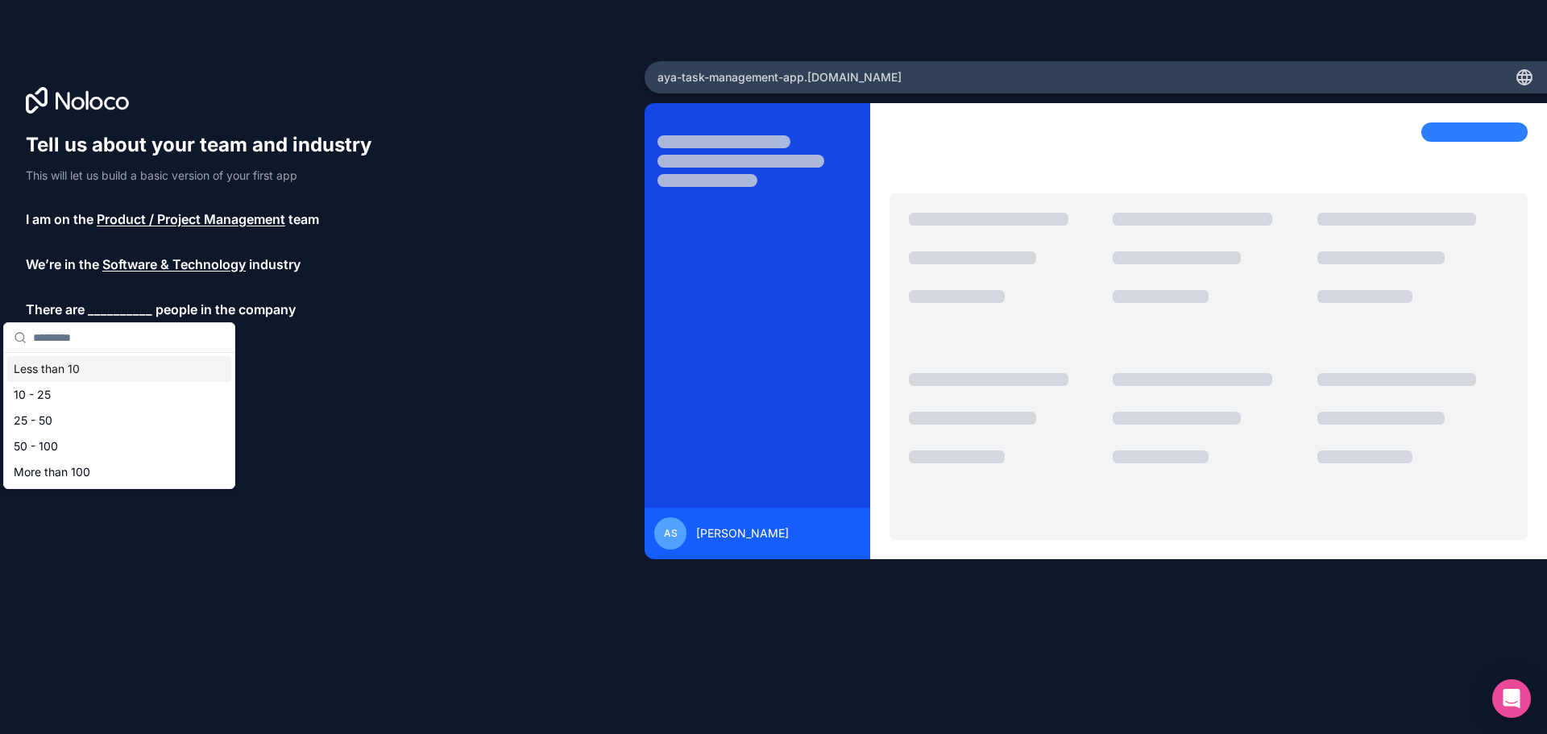
click at [82, 371] on div "Less than 10" at bounding box center [119, 369] width 224 height 26
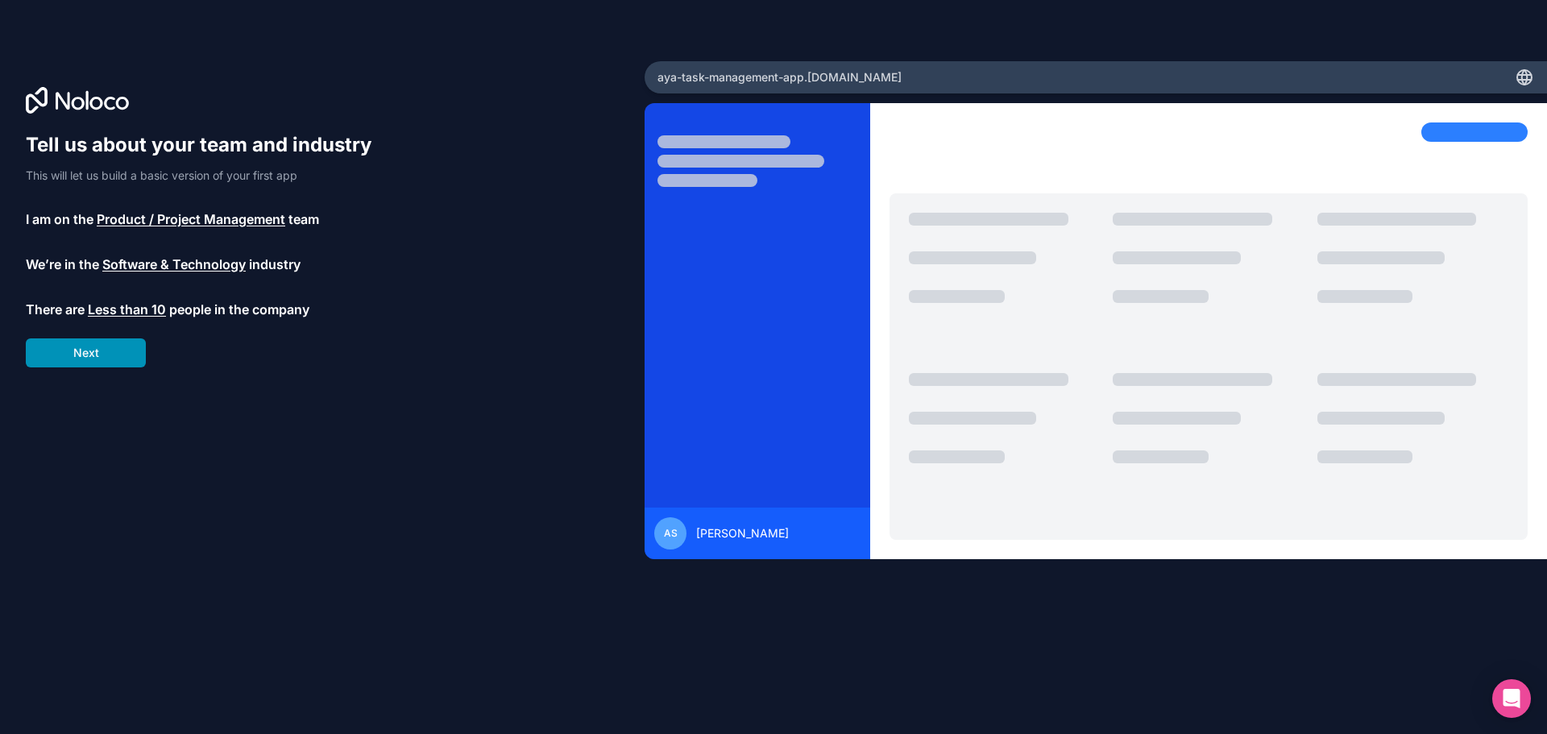
click at [74, 362] on button "Next" at bounding box center [86, 352] width 120 height 29
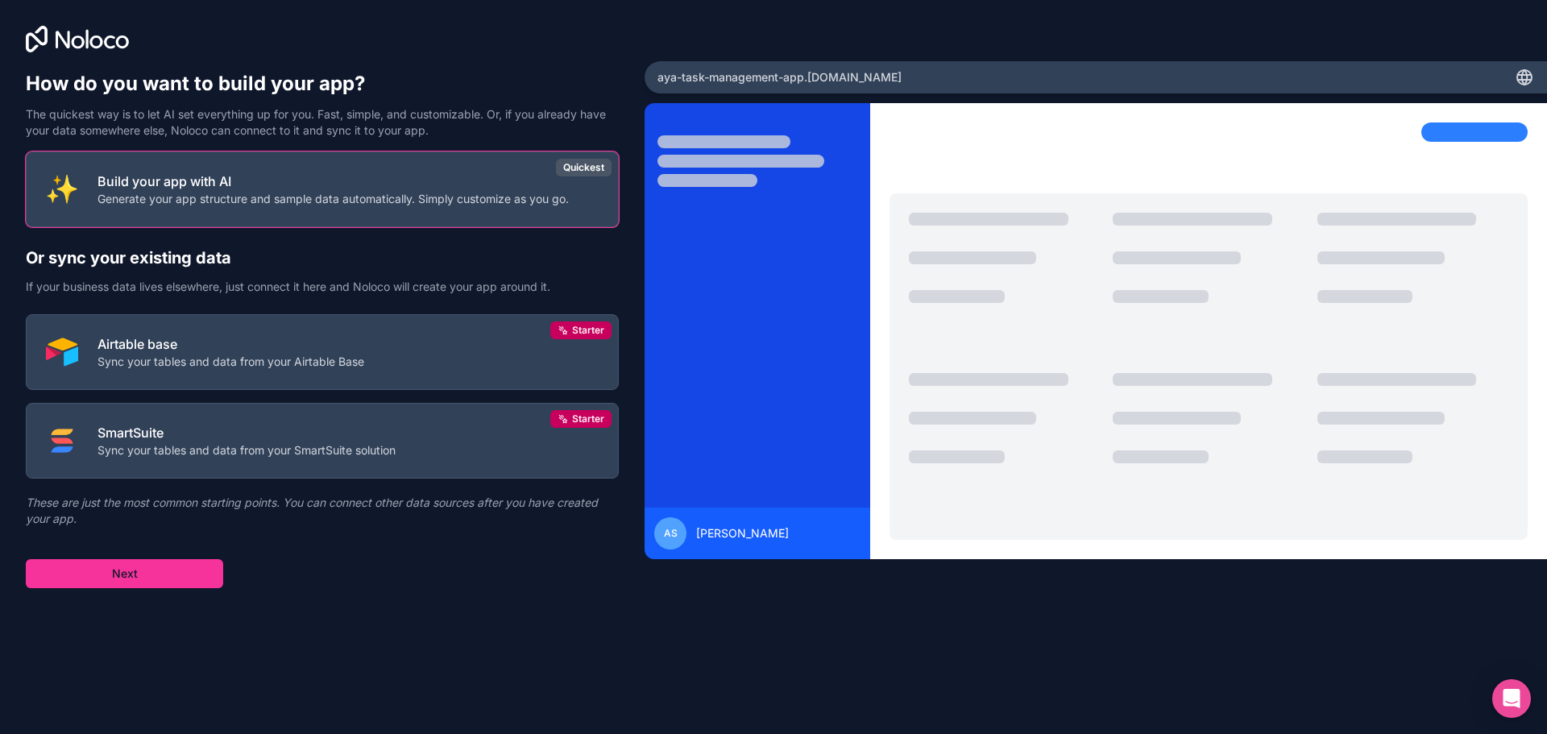
click at [62, 255] on h2 "Or sync your existing data" at bounding box center [322, 258] width 593 height 23
click at [282, 174] on p "Build your app with AI" at bounding box center [332, 181] width 471 height 19
click at [186, 565] on button "Next" at bounding box center [124, 573] width 197 height 29
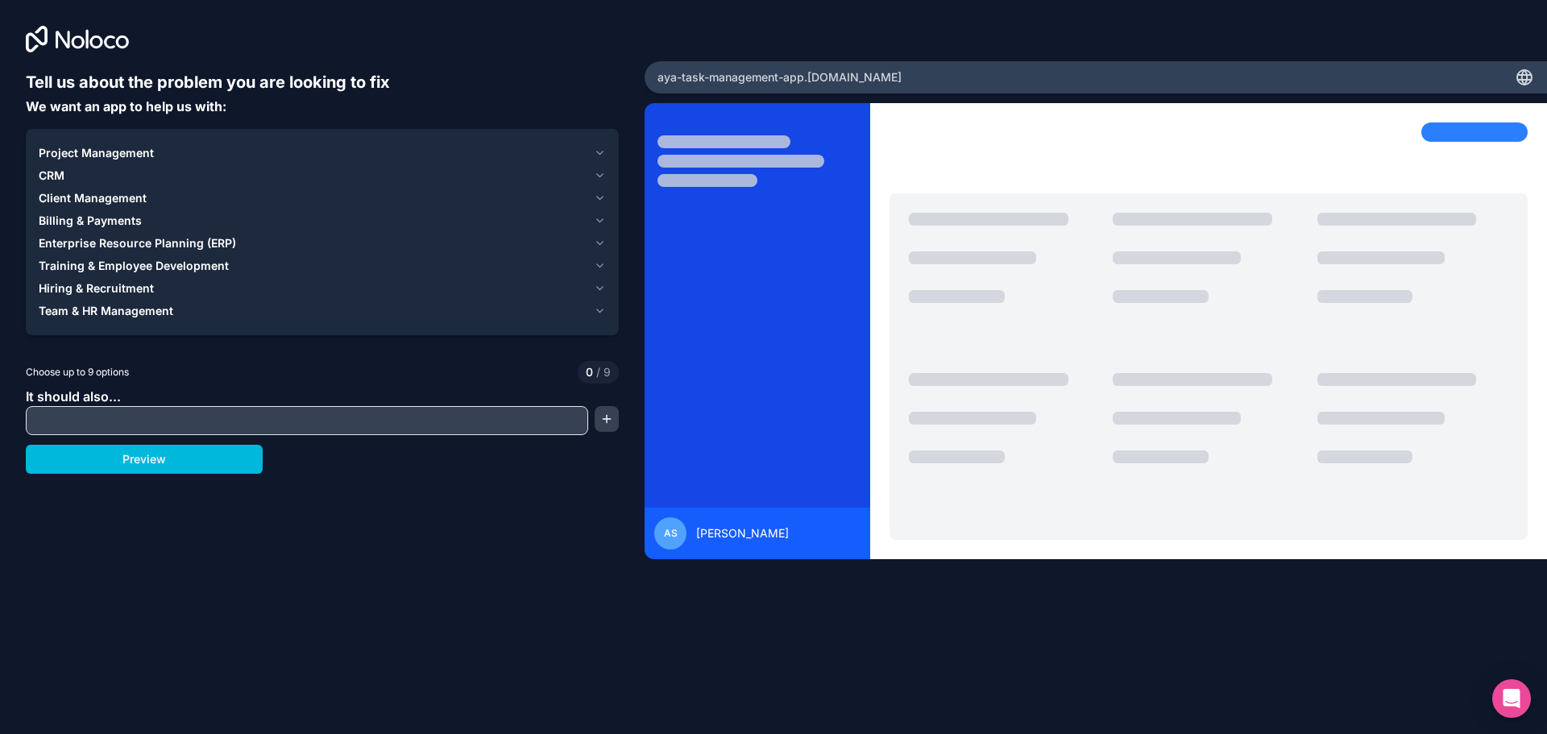
click at [50, 151] on span "Project Management" at bounding box center [96, 153] width 115 height 16
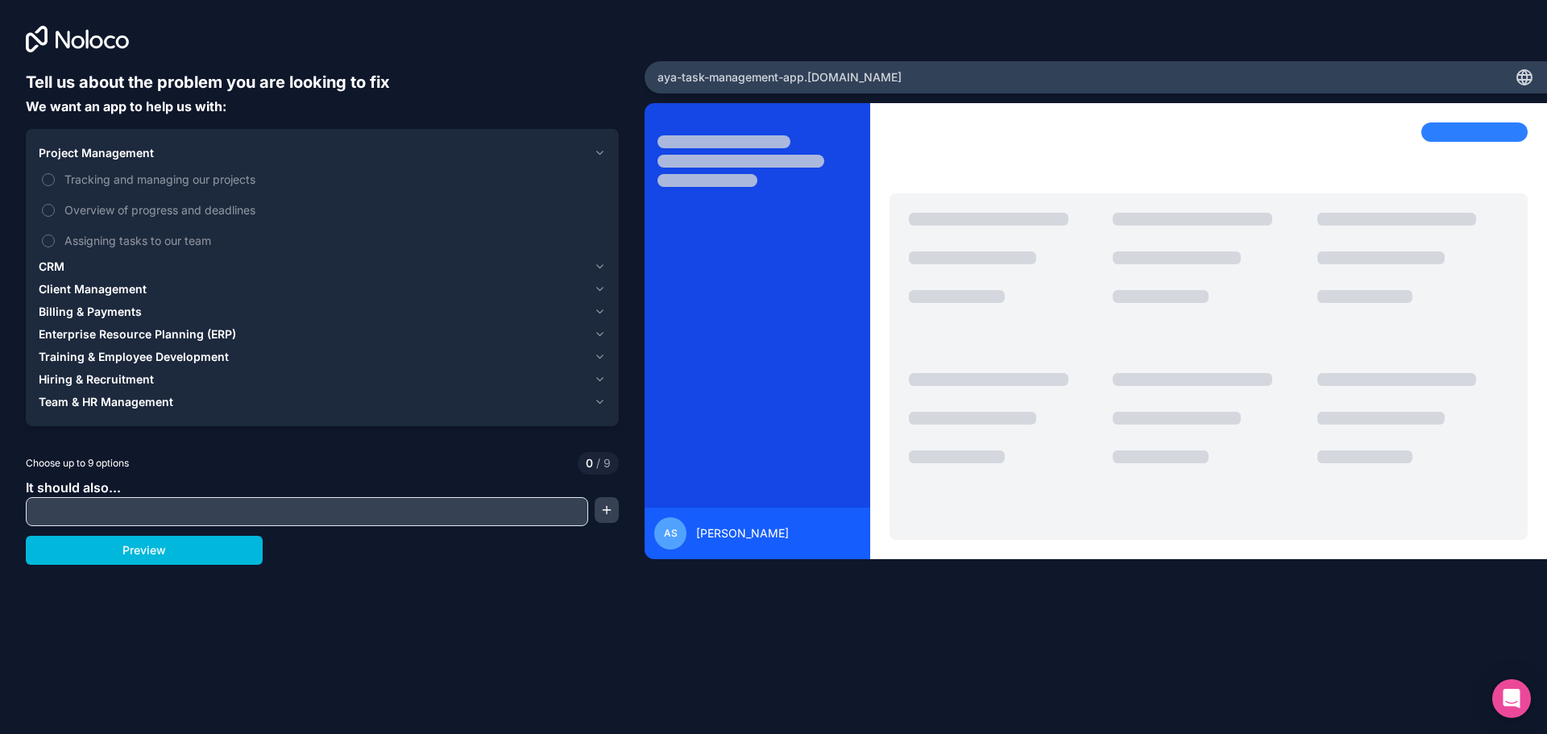
click at [1151, 628] on div "AS Aya Shaheen" at bounding box center [1096, 388] width 902 height 570
click at [48, 181] on button "Tracking and managing our projects" at bounding box center [48, 179] width 13 height 13
click at [125, 379] on span "Hiring & Recruitment" at bounding box center [96, 379] width 115 height 16
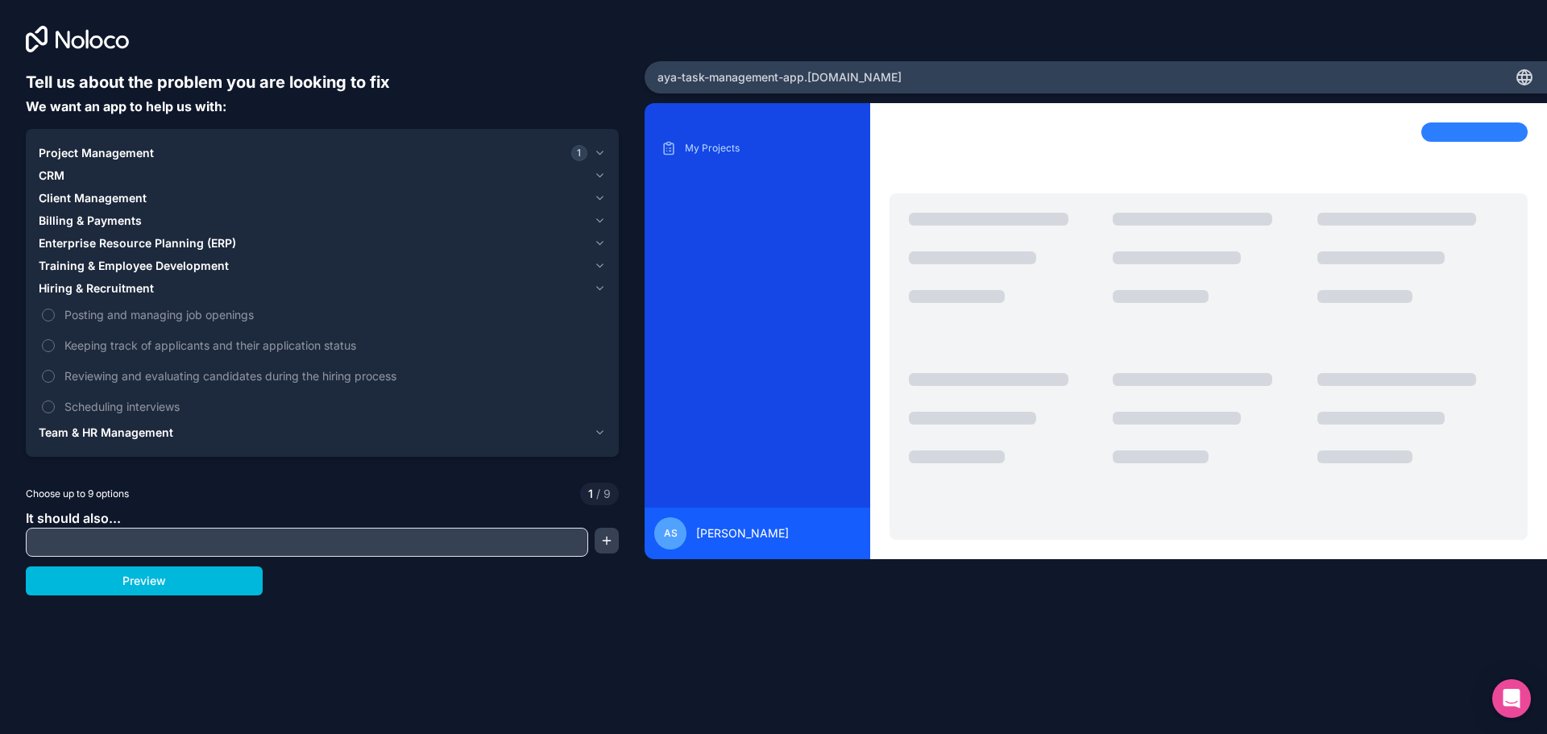
click at [81, 155] on span "Project Management" at bounding box center [96, 153] width 115 height 16
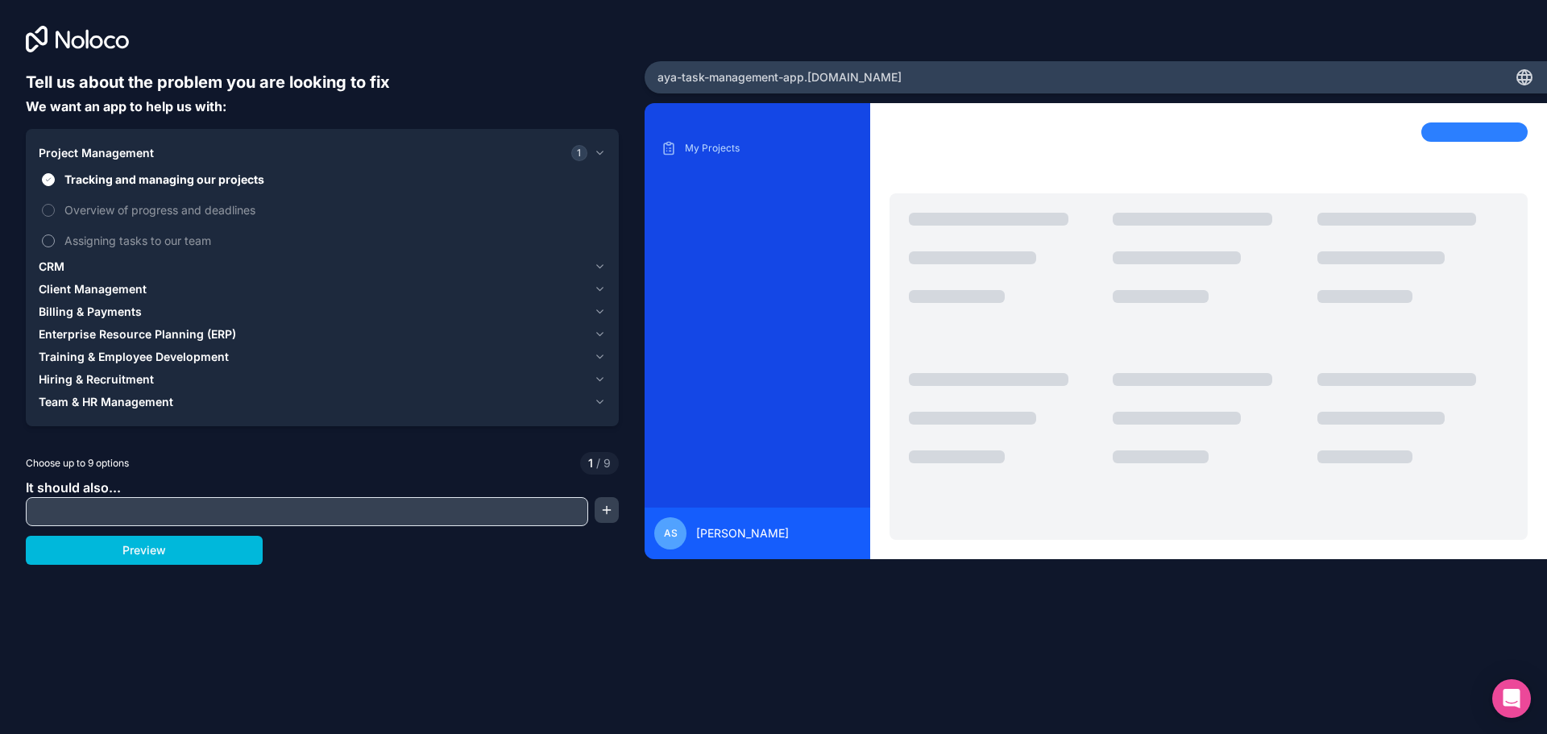
click at [45, 231] on label "Assigning tasks to our team" at bounding box center [322, 241] width 567 height 30
click at [45, 234] on button "Assigning tasks to our team" at bounding box center [48, 240] width 13 height 13
click at [51, 206] on button "Overview of progress and deadlines" at bounding box center [48, 210] width 13 height 13
click at [139, 513] on input "text" at bounding box center [307, 511] width 554 height 23
drag, startPoint x: 45, startPoint y: 509, endPoint x: 32, endPoint y: 509, distance: 12.9
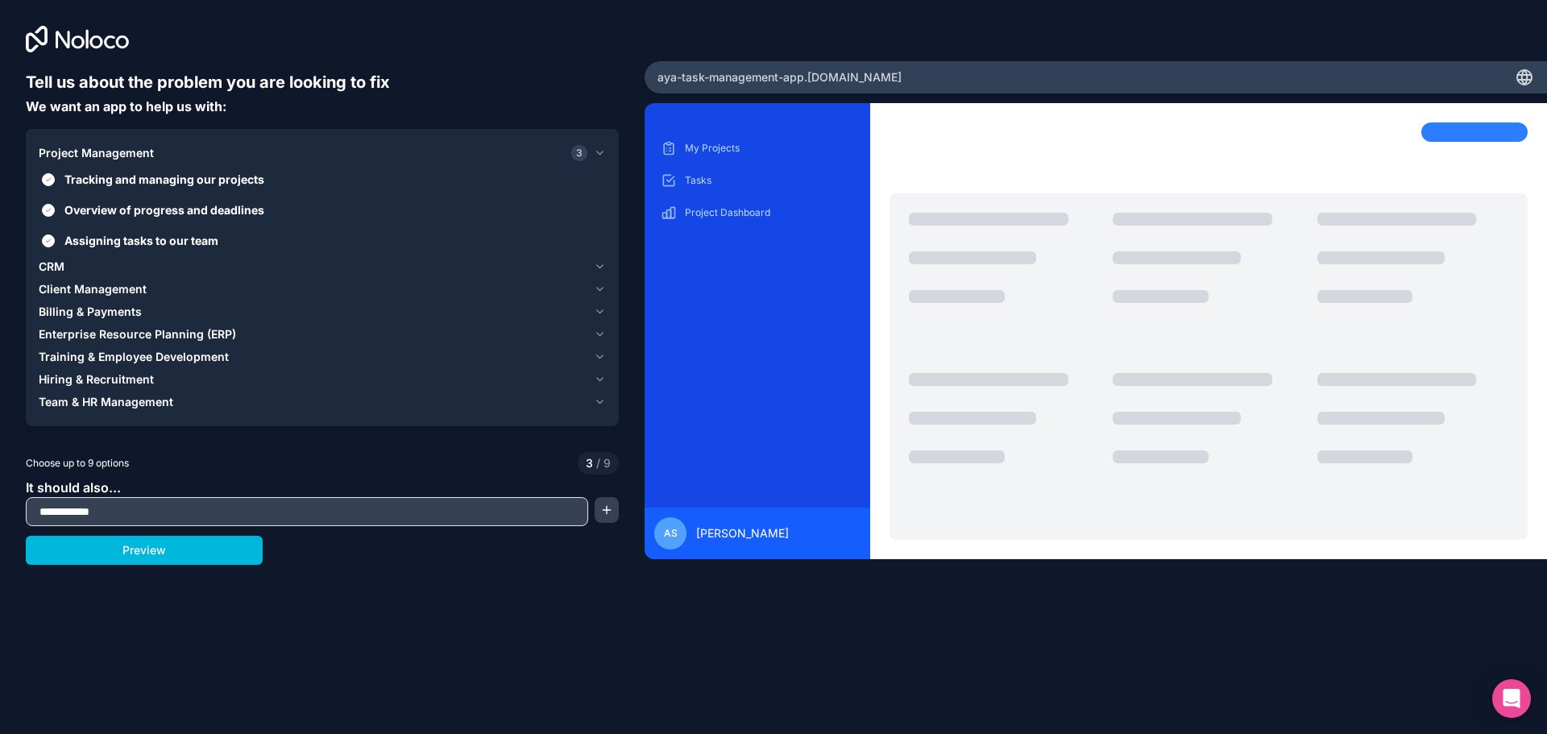
click at [32, 509] on input "**********" at bounding box center [307, 511] width 554 height 23
type input "**********"
click at [603, 508] on button "button" at bounding box center [607, 510] width 24 height 26
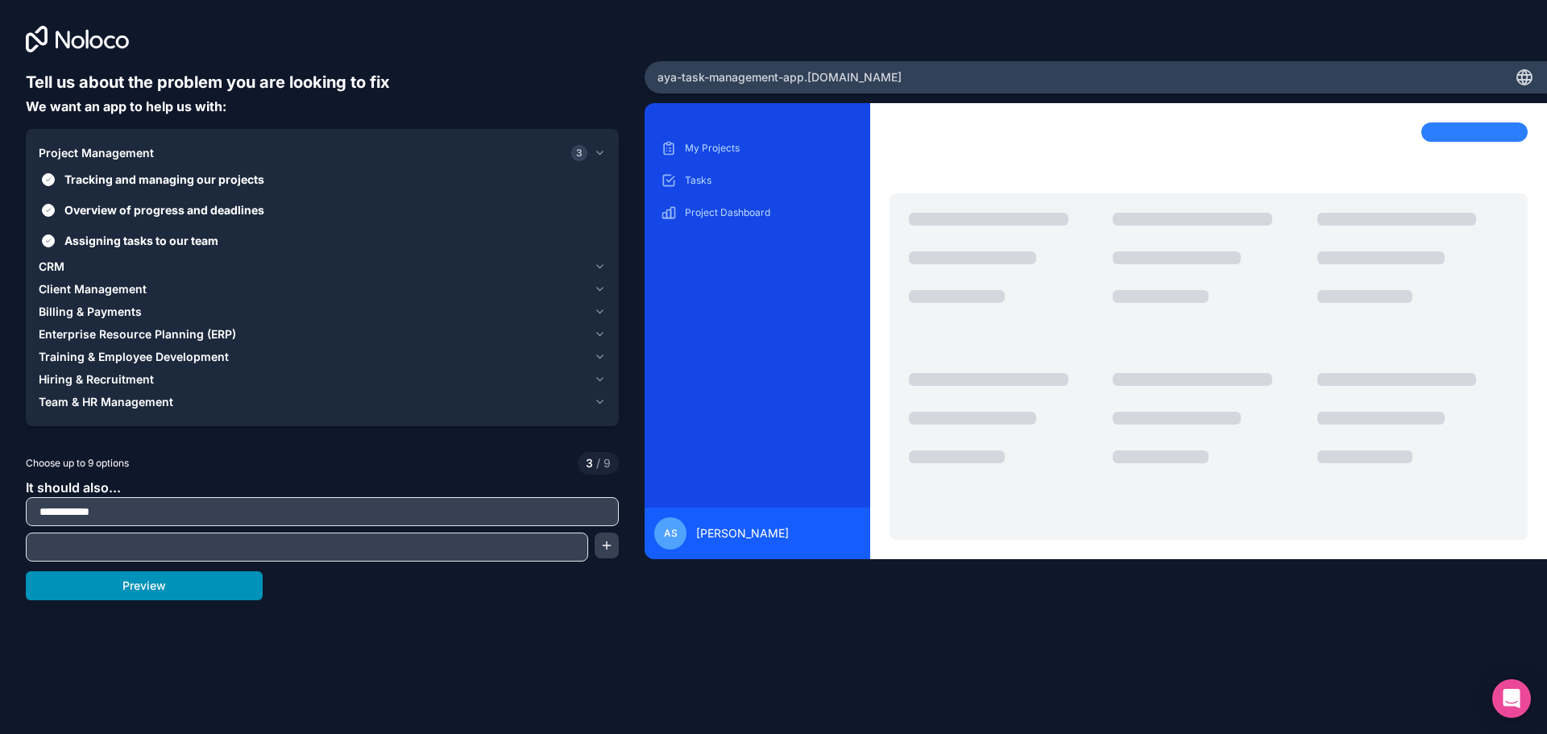
click at [170, 585] on button "Preview" at bounding box center [144, 585] width 237 height 29
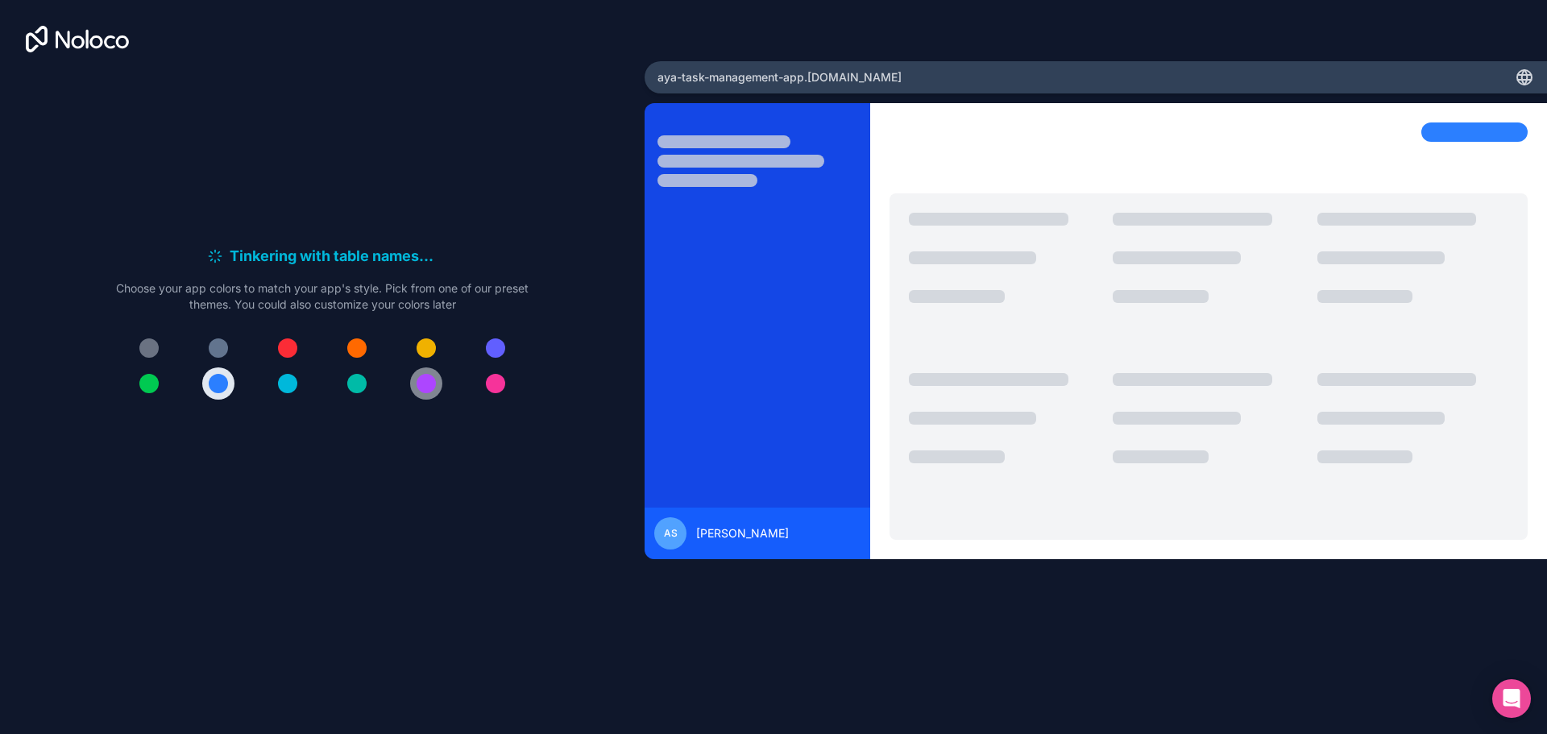
click at [436, 386] on button at bounding box center [426, 383] width 32 height 32
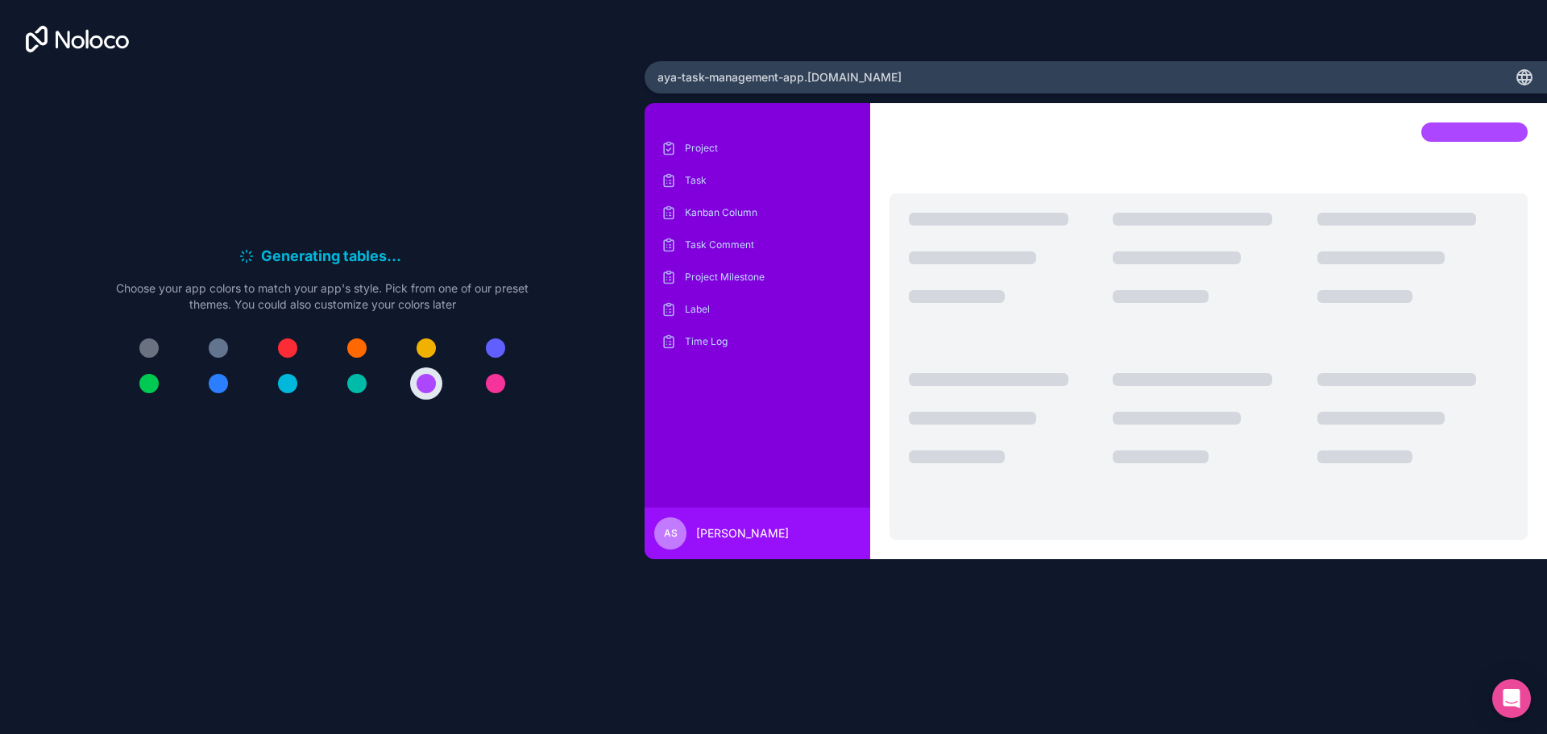
click at [576, 496] on div "Generating tables . . . Meanwhile, let's personalize it! Choose your app colors…" at bounding box center [322, 328] width 593 height 515
click at [944, 587] on div "Project Task Kanban Column Task Comment Project Milestone Label Time Log AS Aya…" at bounding box center [1096, 388] width 902 height 570
click at [712, 186] on p "Task" at bounding box center [769, 180] width 169 height 13
click at [740, 175] on p "Task" at bounding box center [769, 180] width 169 height 13
drag, startPoint x: 761, startPoint y: 97, endPoint x: 1010, endPoint y: 60, distance: 250.8
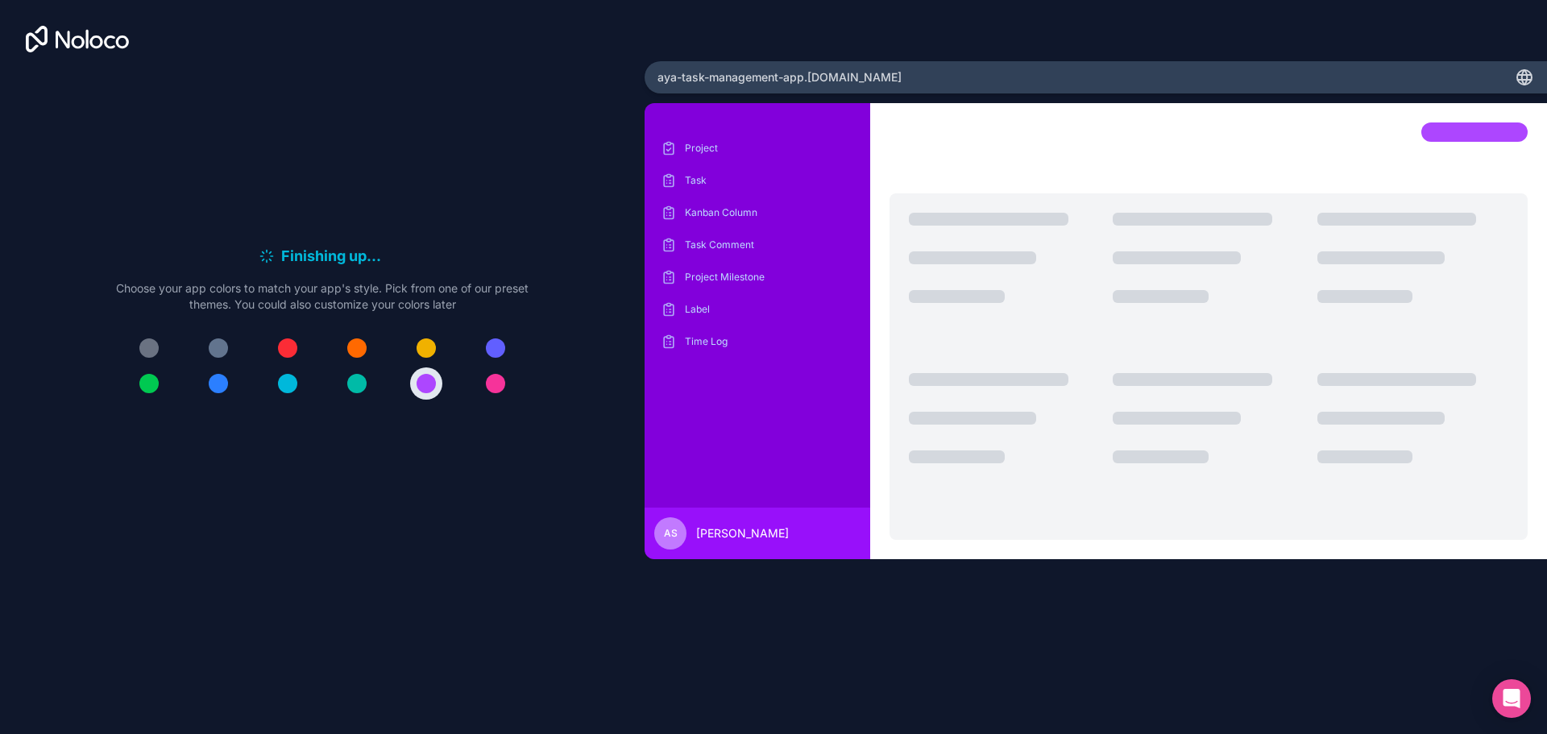
click at [720, 98] on div "aya-task-management-app .noloco.co Project Task Kanban Column Task Comment Proj…" at bounding box center [1096, 367] width 902 height 612
click at [1524, 75] on icon at bounding box center [1525, 75] width 14 height 0
click at [859, 84] on span "aya-task-management-app .noloco.co" at bounding box center [779, 77] width 244 height 16
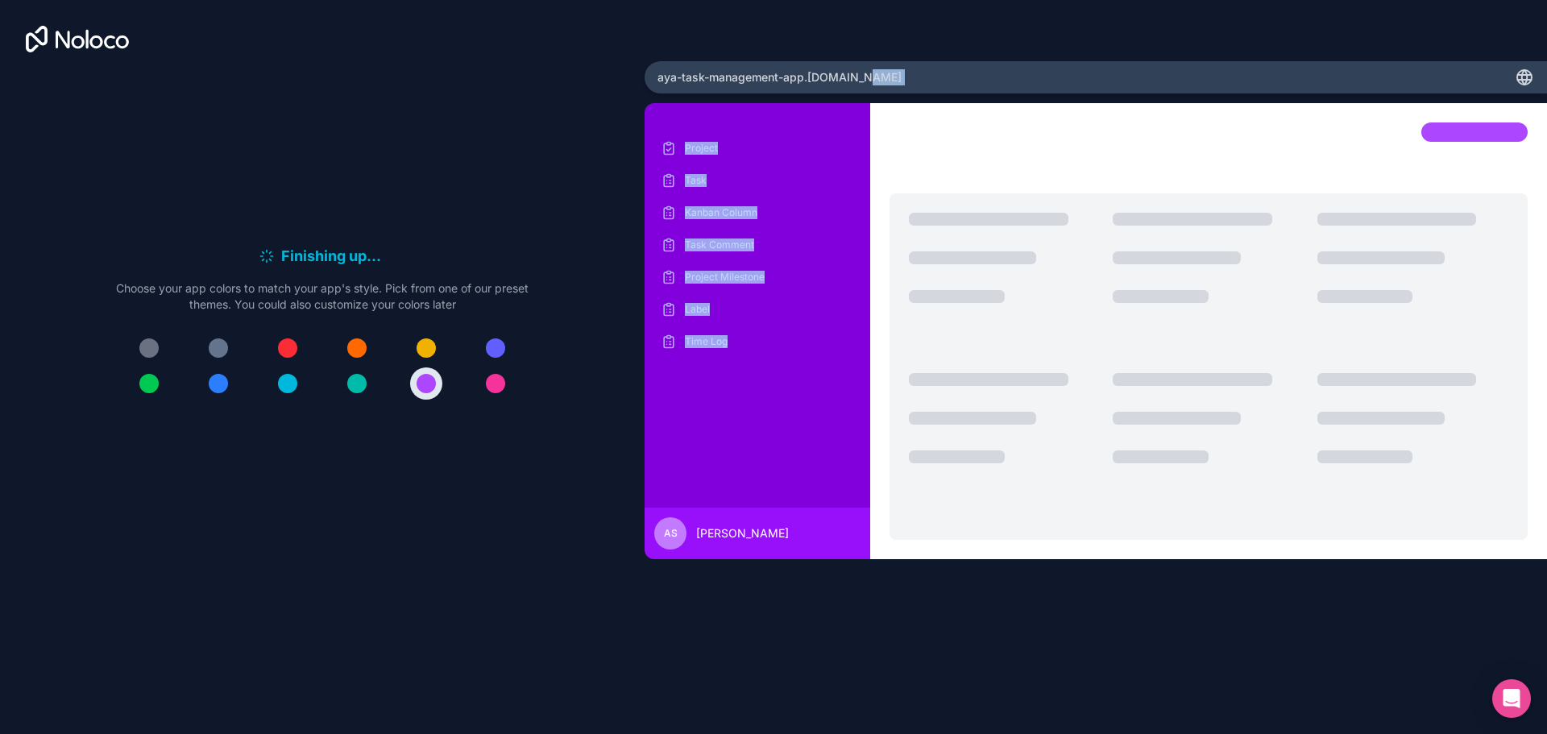
copy div "Project Task Kanban Column Task Comment Project Milestone Label Time Log"
click at [583, 147] on div "Finishing up . . . Meanwhile, let's personalize it! Choose your app colors to m…" at bounding box center [322, 328] width 593 height 515
